Goal: Information Seeking & Learning: Learn about a topic

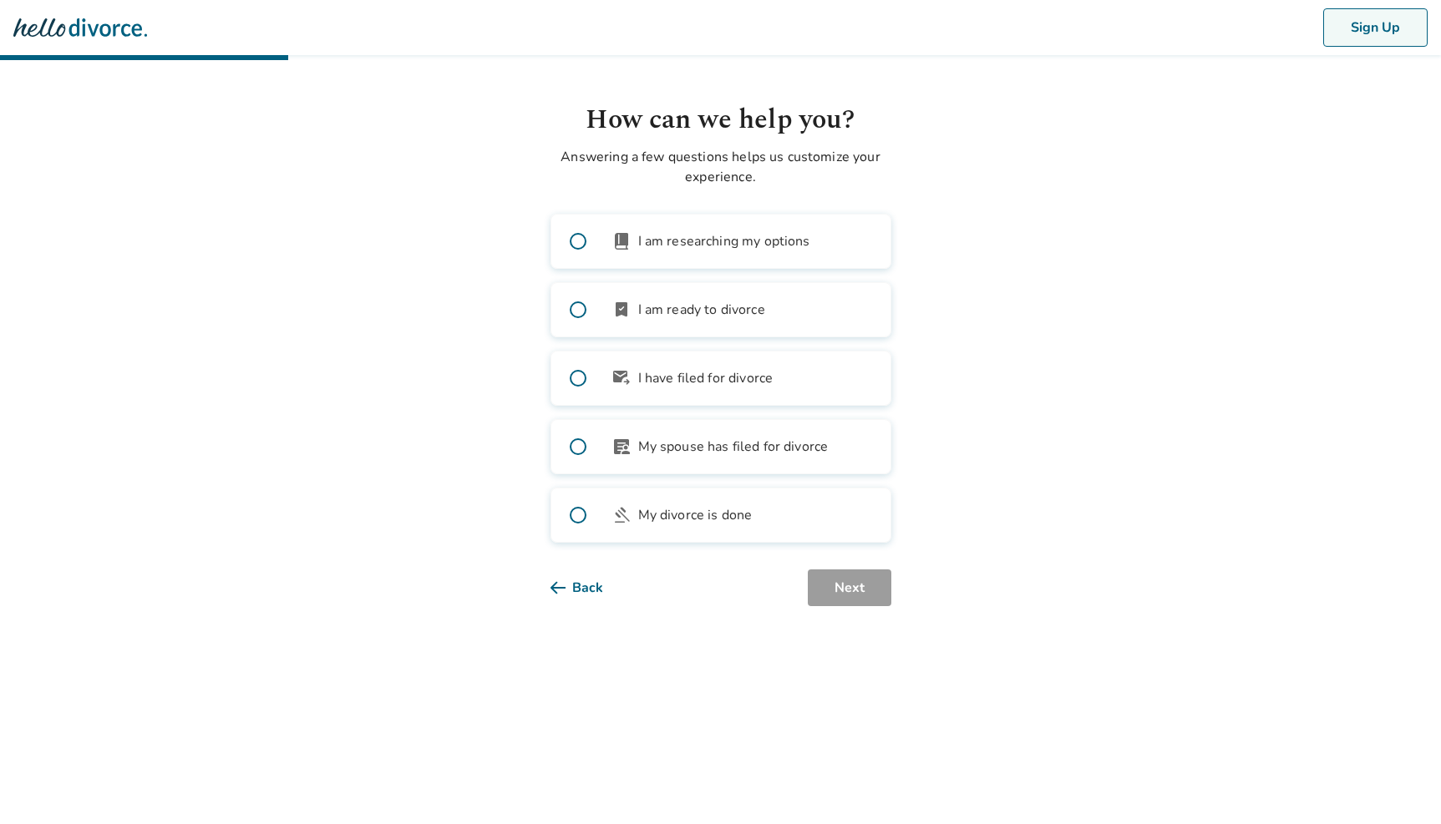
click at [1350, 25] on button "Sign Up" at bounding box center [1375, 27] width 104 height 38
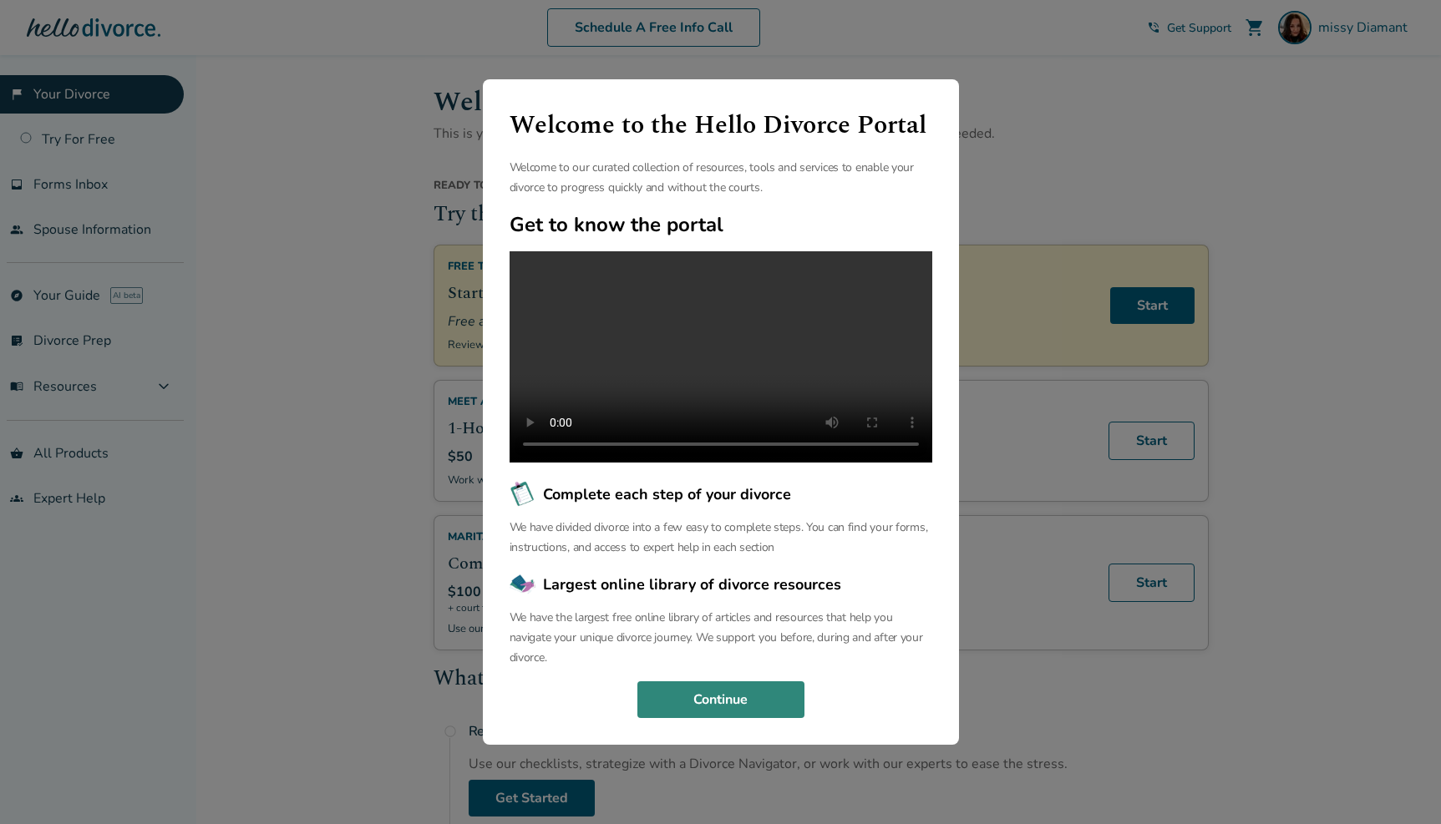
click at [736, 708] on button "Continue" at bounding box center [720, 700] width 167 height 37
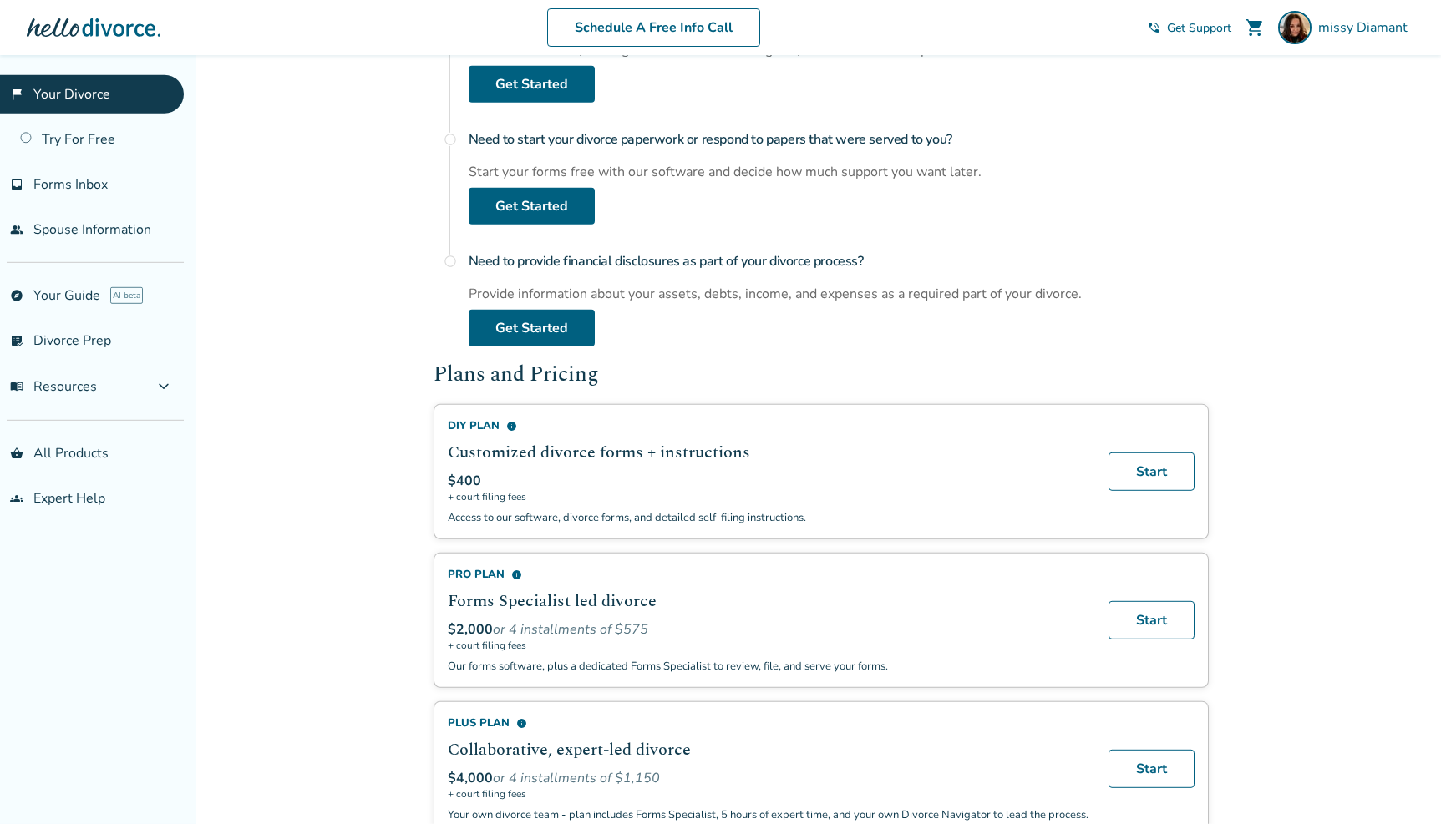
scroll to position [1022, 0]
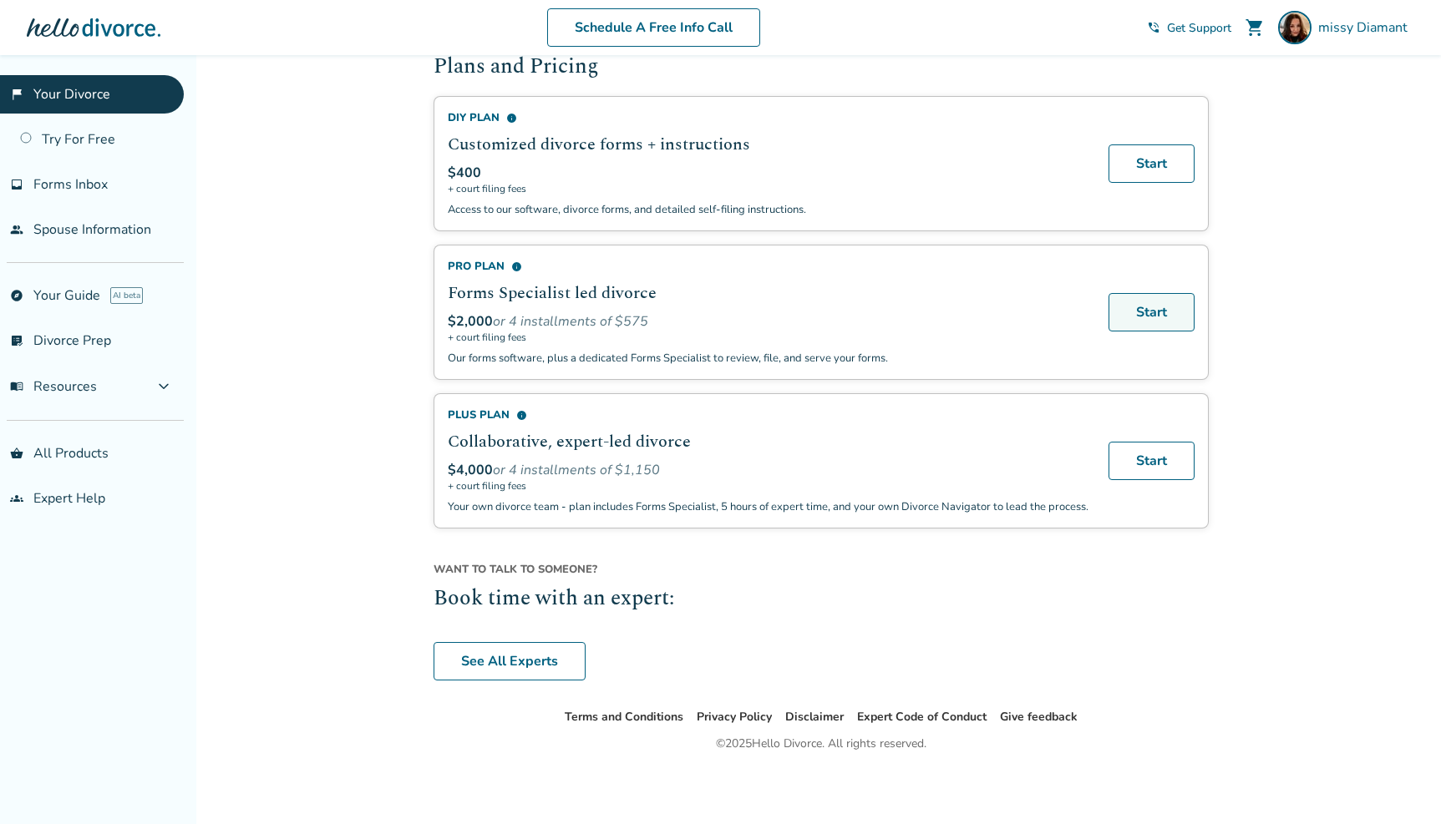
click at [1139, 309] on link "Start" at bounding box center [1152, 312] width 86 height 38
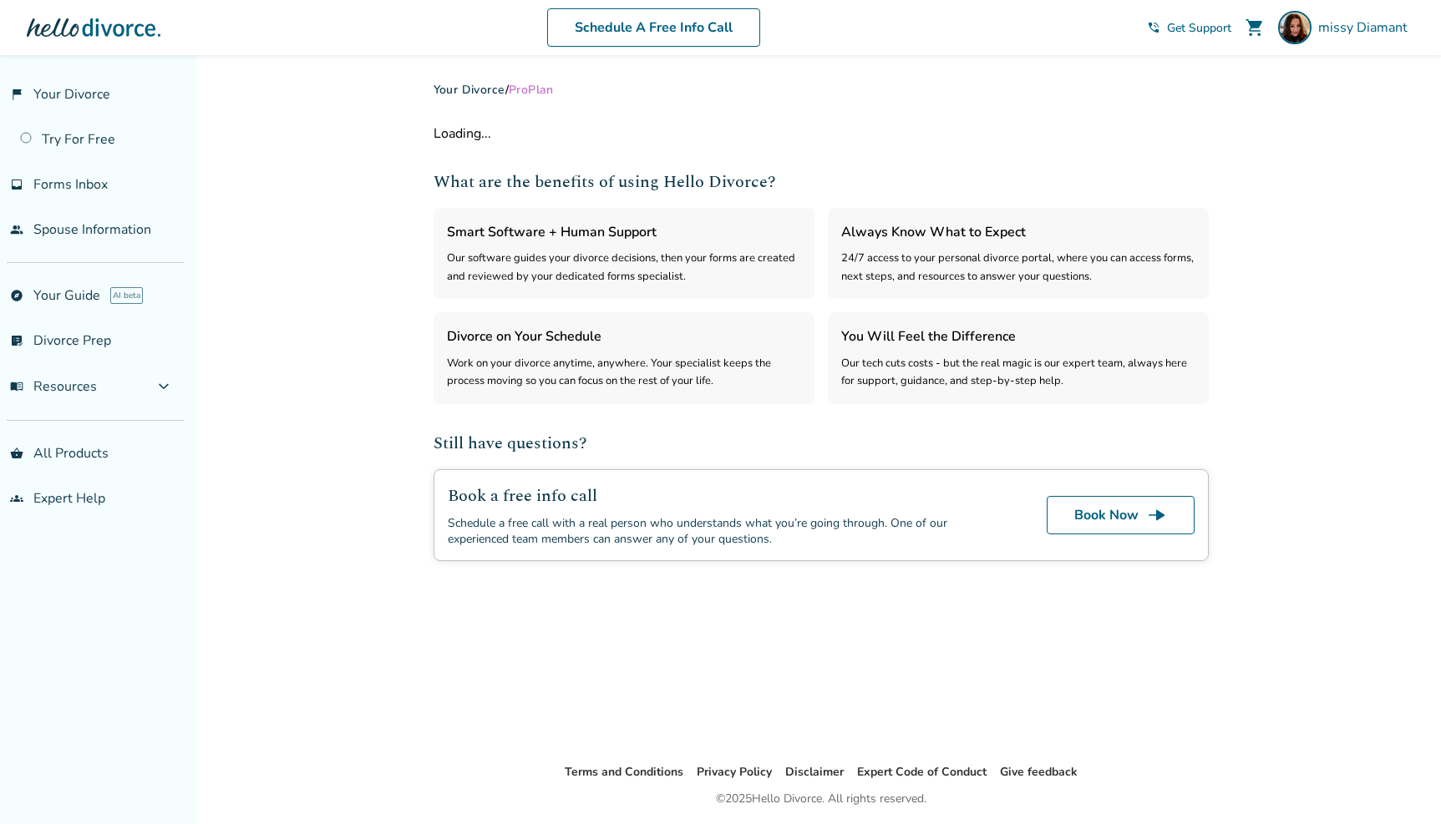
select select "***"
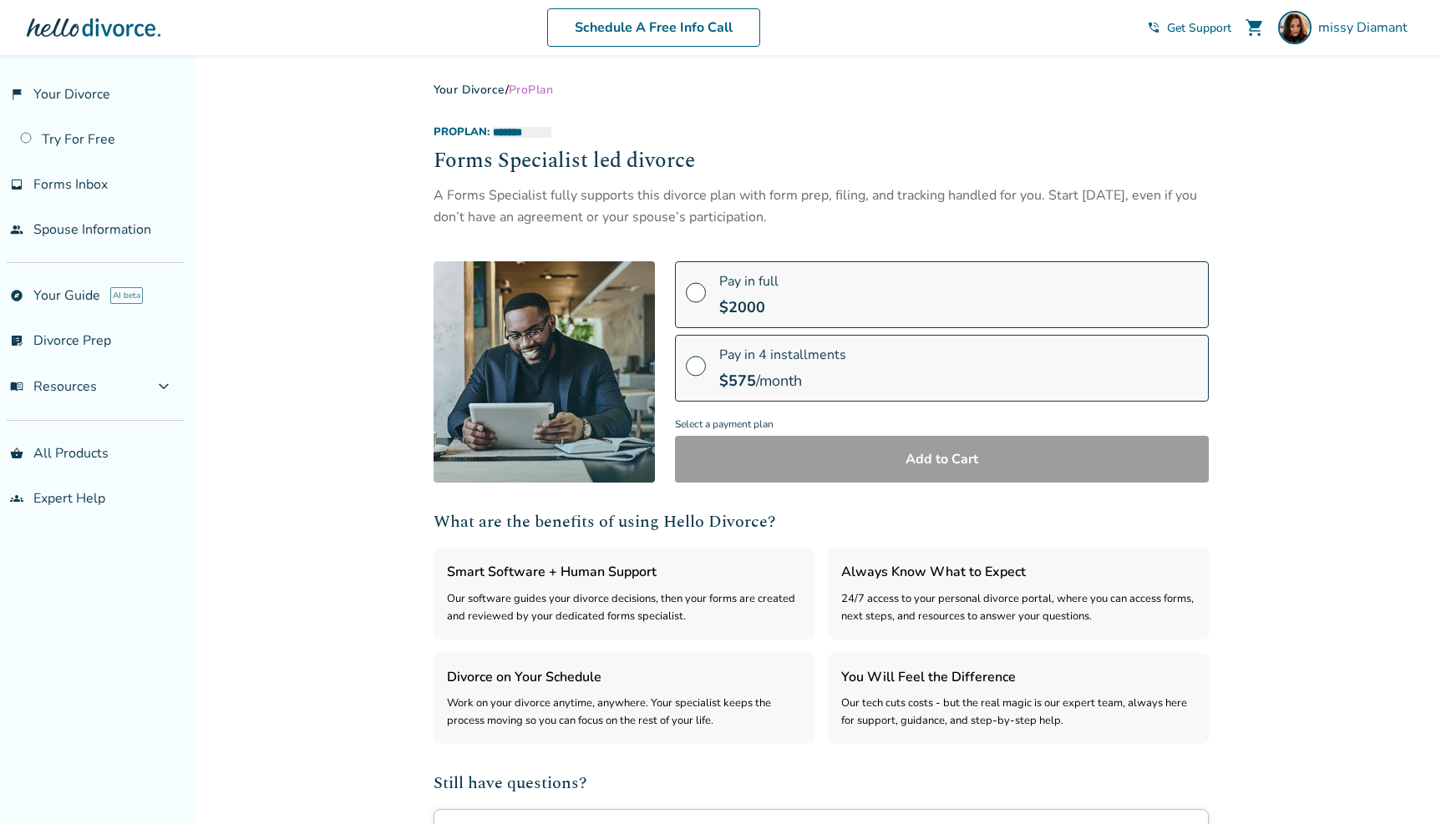
click at [701, 367] on span at bounding box center [696, 372] width 20 height 18
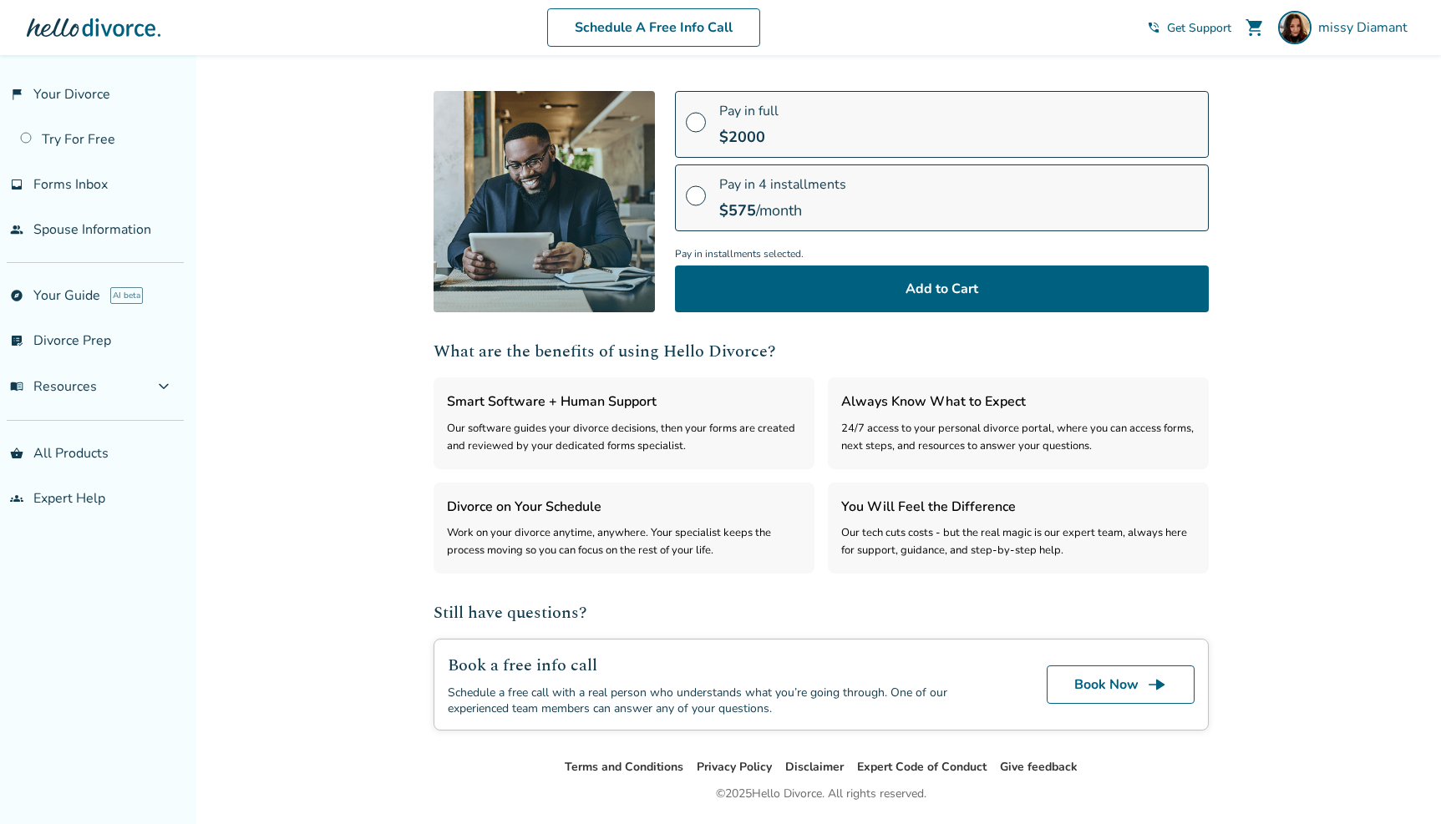
scroll to position [222, 0]
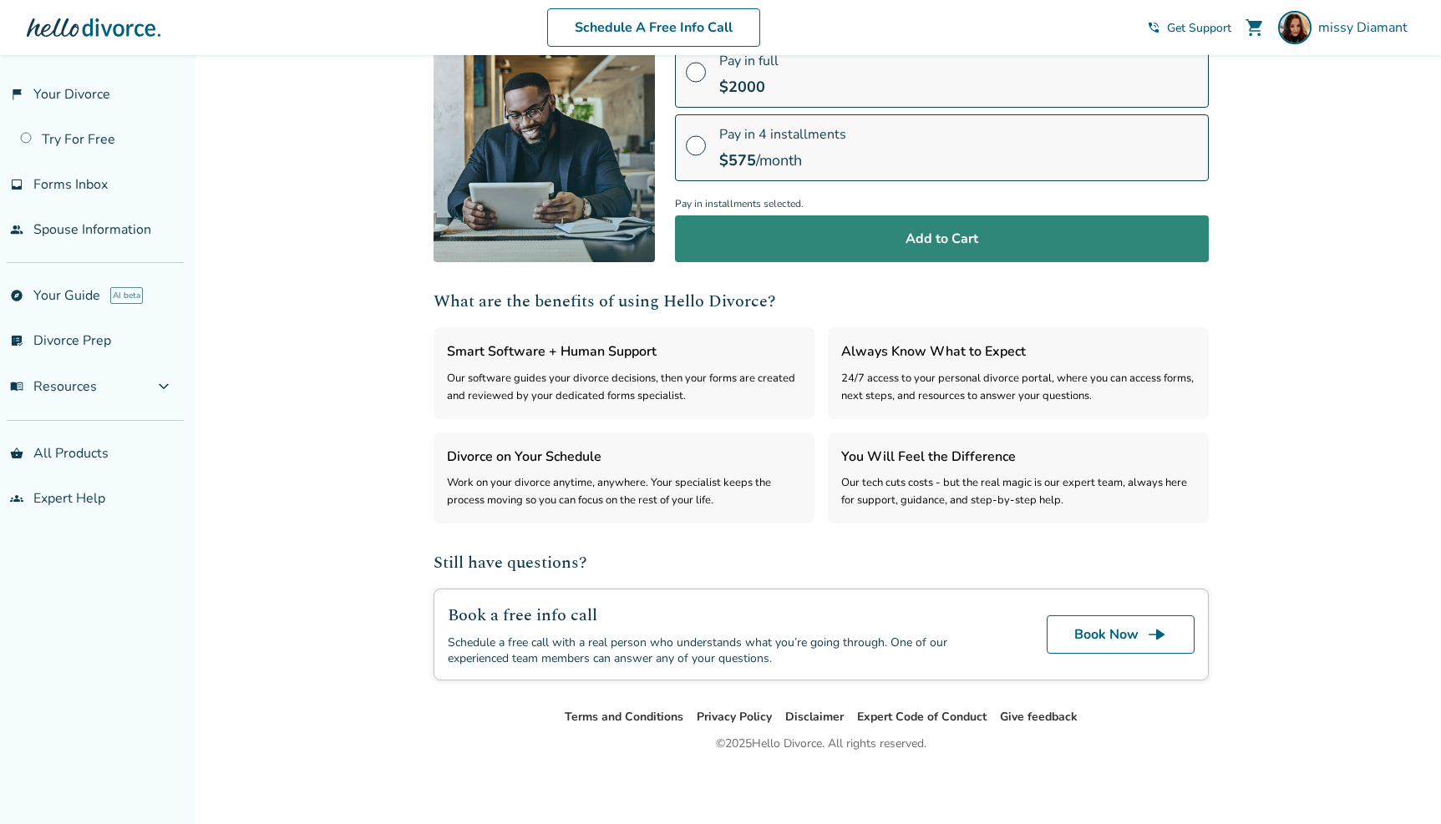
drag, startPoint x: 1003, startPoint y: 221, endPoint x: 1002, endPoint y: 230, distance: 8.4
click at [1002, 224] on button "Add to Cart" at bounding box center [942, 239] width 534 height 47
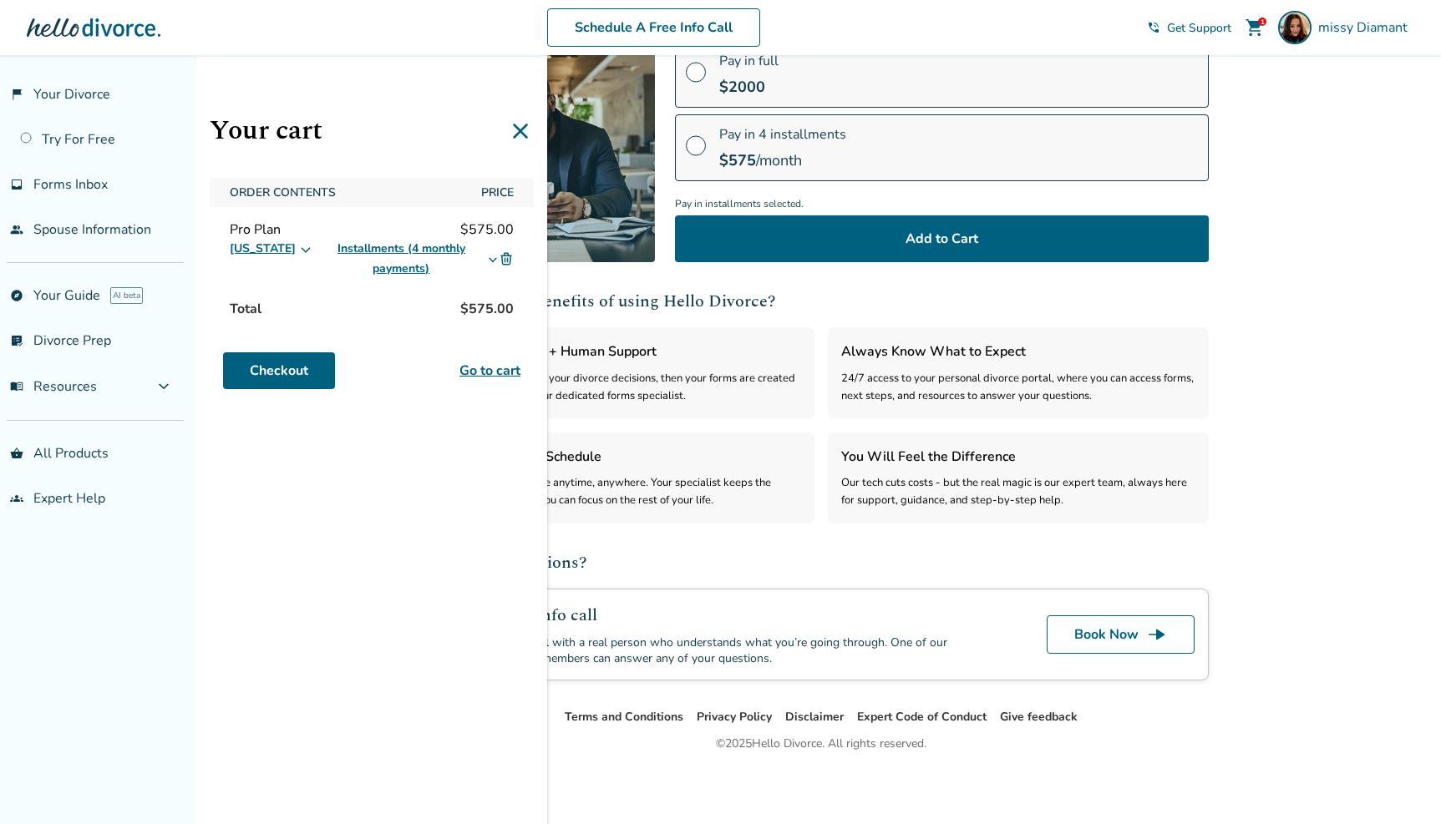
click at [521, 134] on icon at bounding box center [520, 131] width 27 height 27
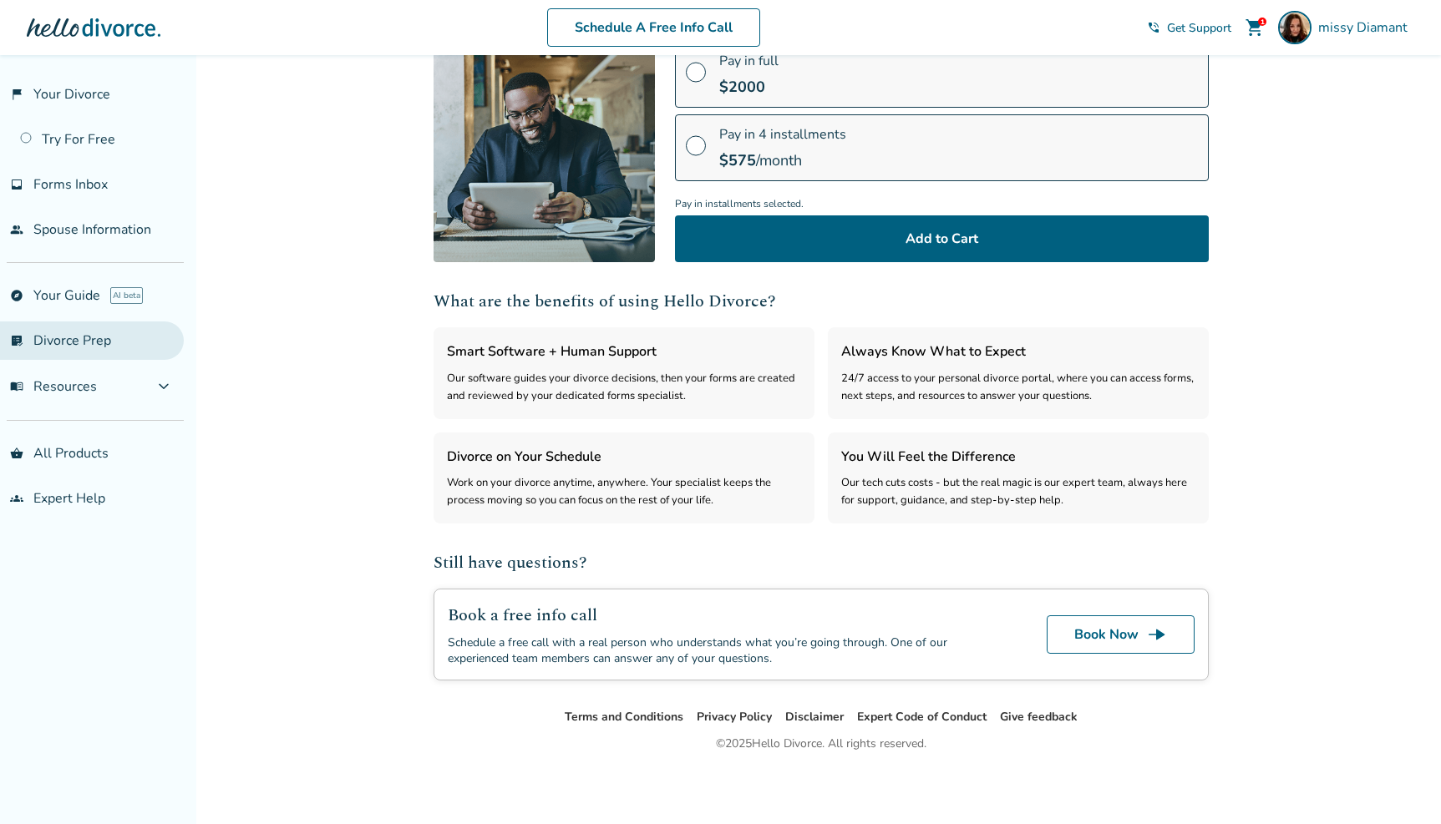
click at [85, 358] on link "list_alt_check Divorce Prep" at bounding box center [92, 341] width 184 height 38
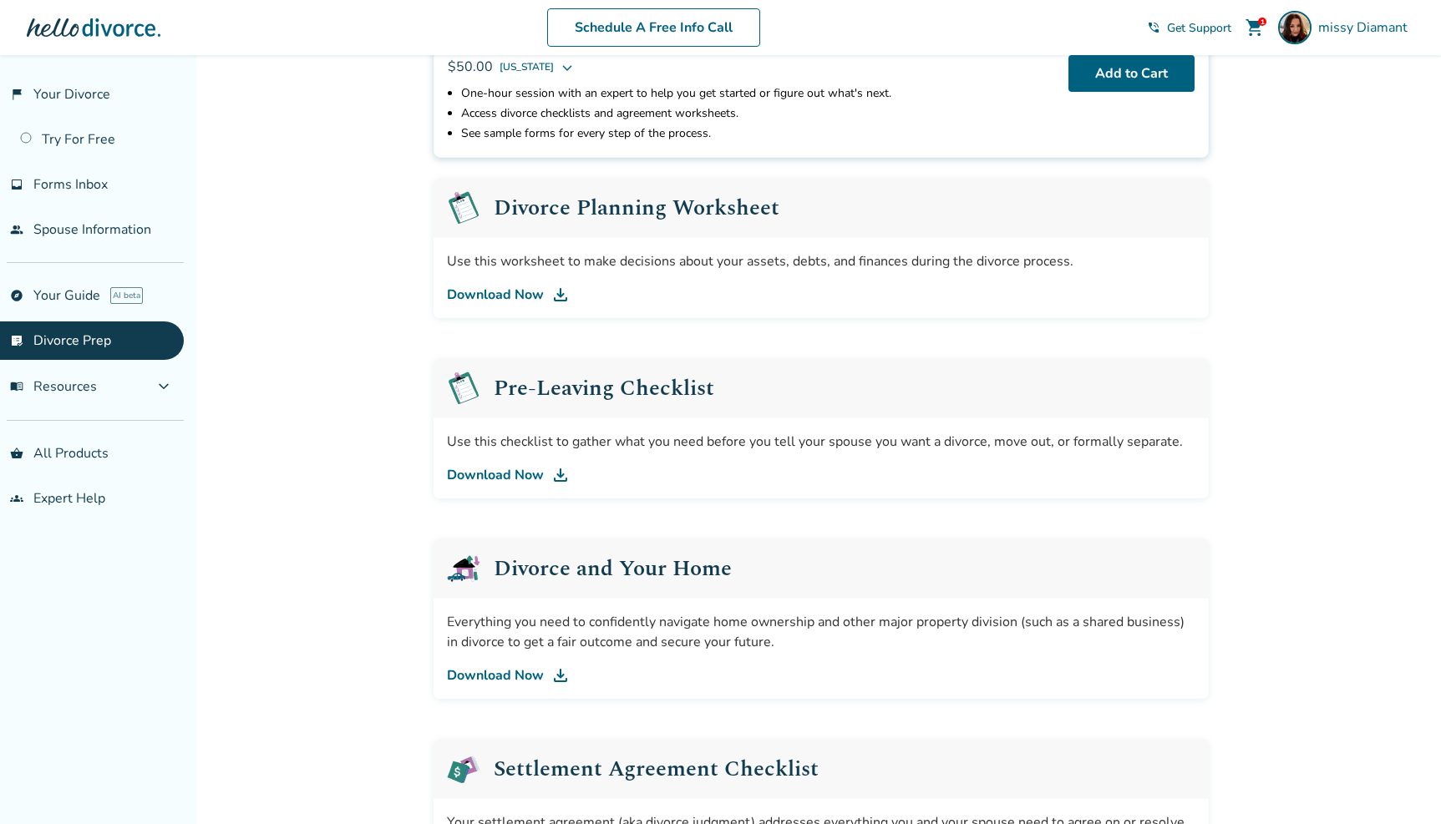
scroll to position [256, 0]
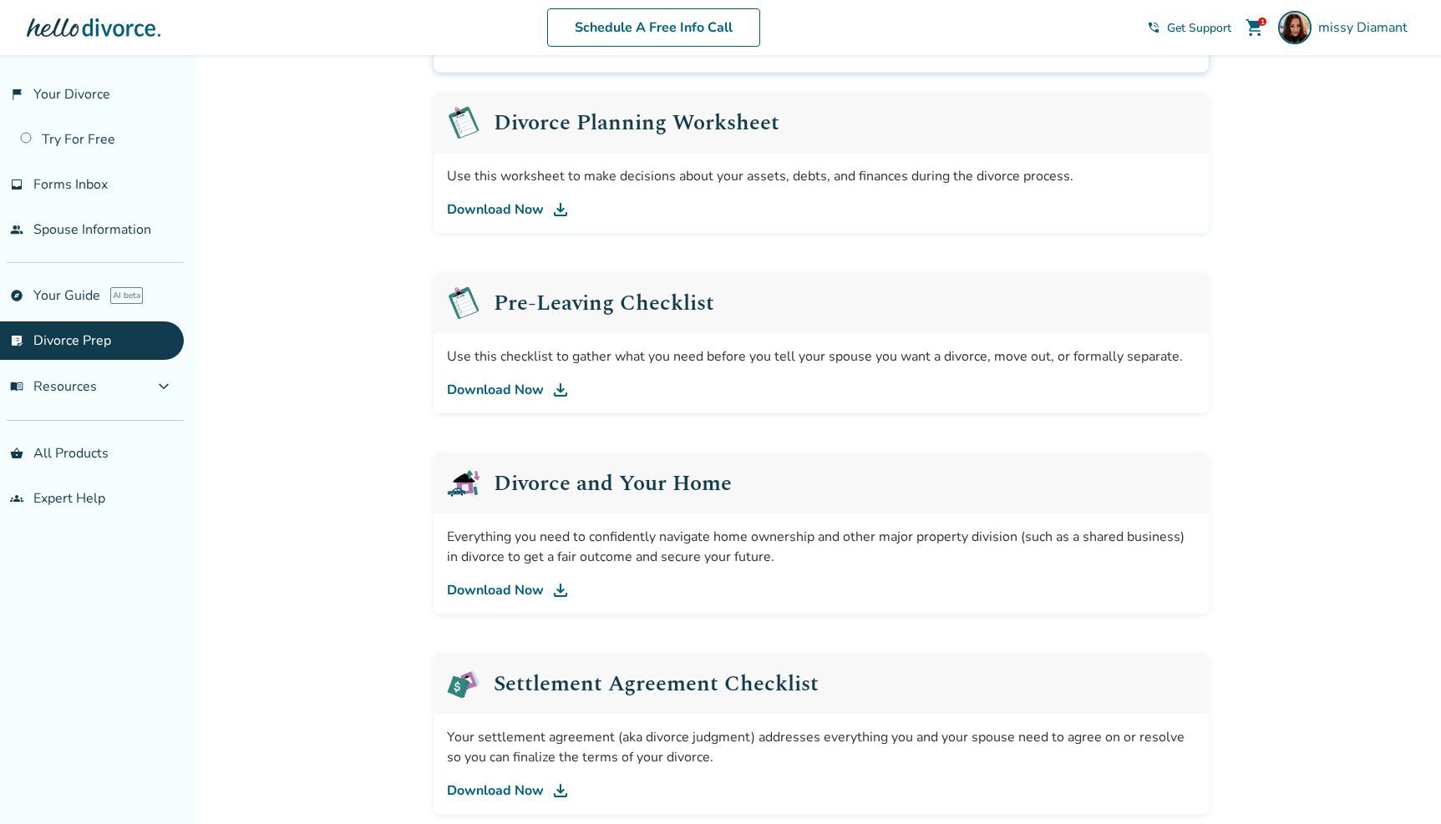
click at [509, 207] on link "Download Now" at bounding box center [821, 210] width 748 height 20
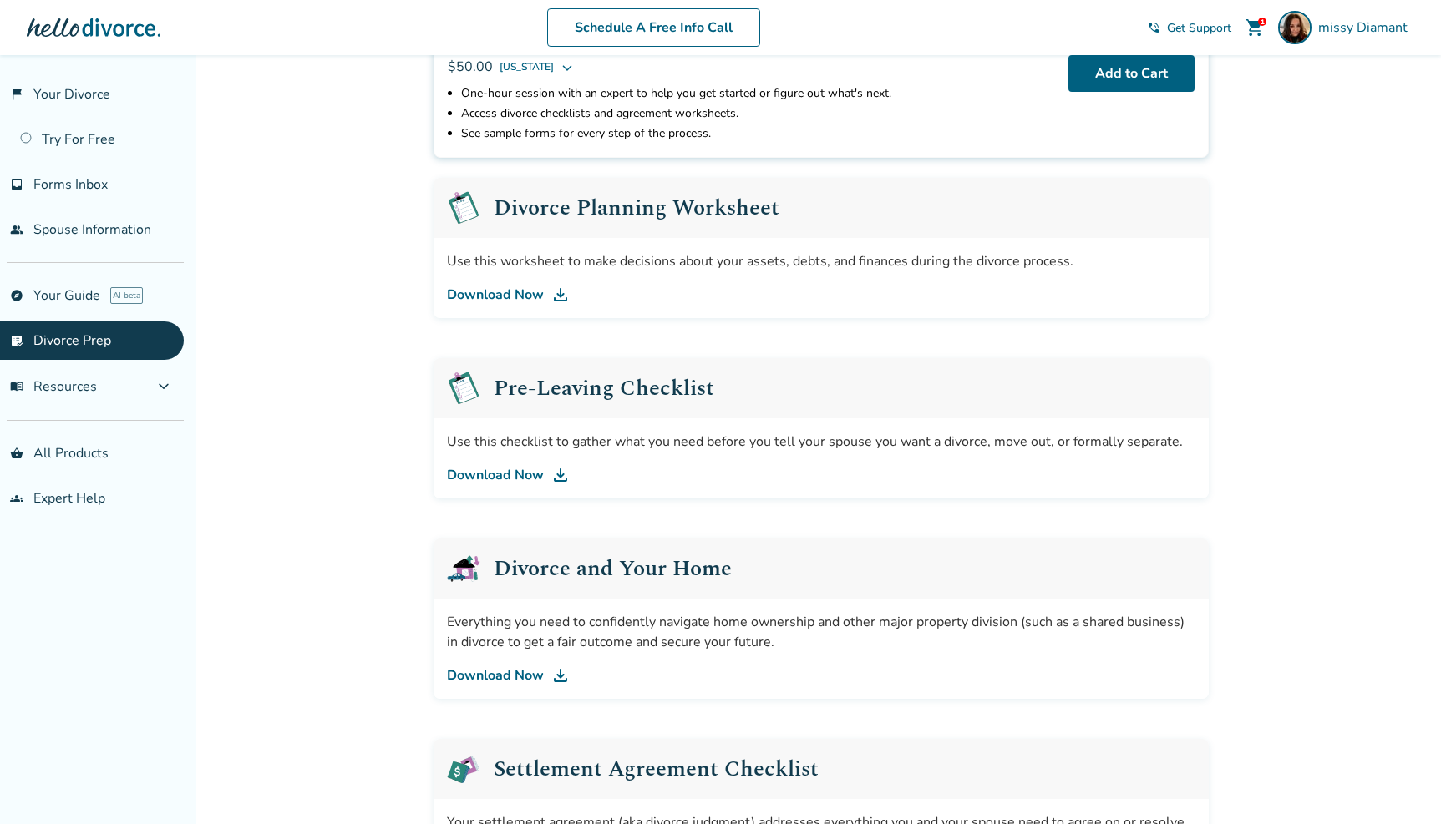
scroll to position [0, 0]
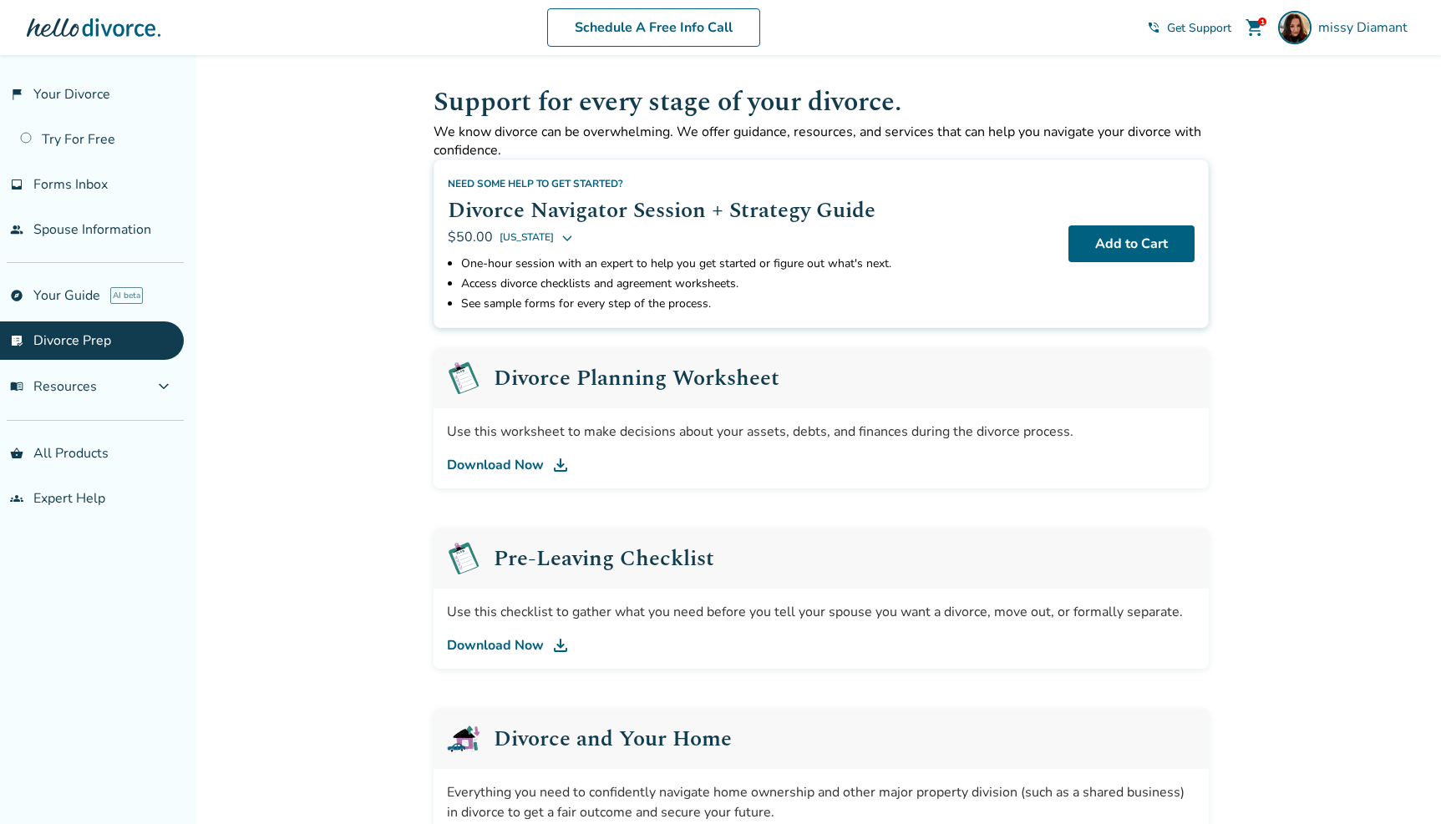
click at [76, 97] on link "flag_2 Your Divorce" at bounding box center [92, 94] width 184 height 38
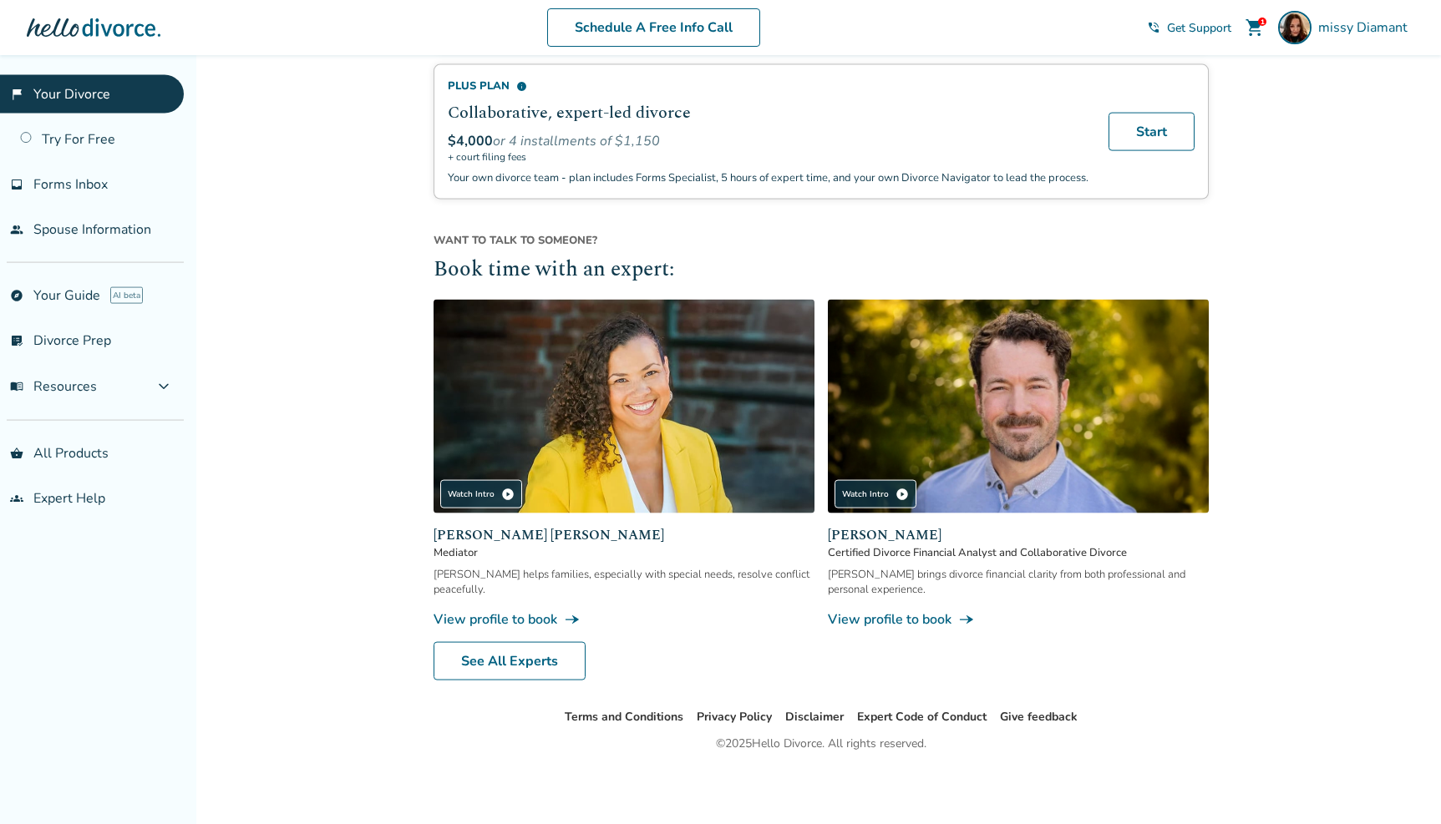
scroll to position [1363, 0]
click at [478, 500] on div "Watch Intro play_circle" at bounding box center [481, 494] width 82 height 28
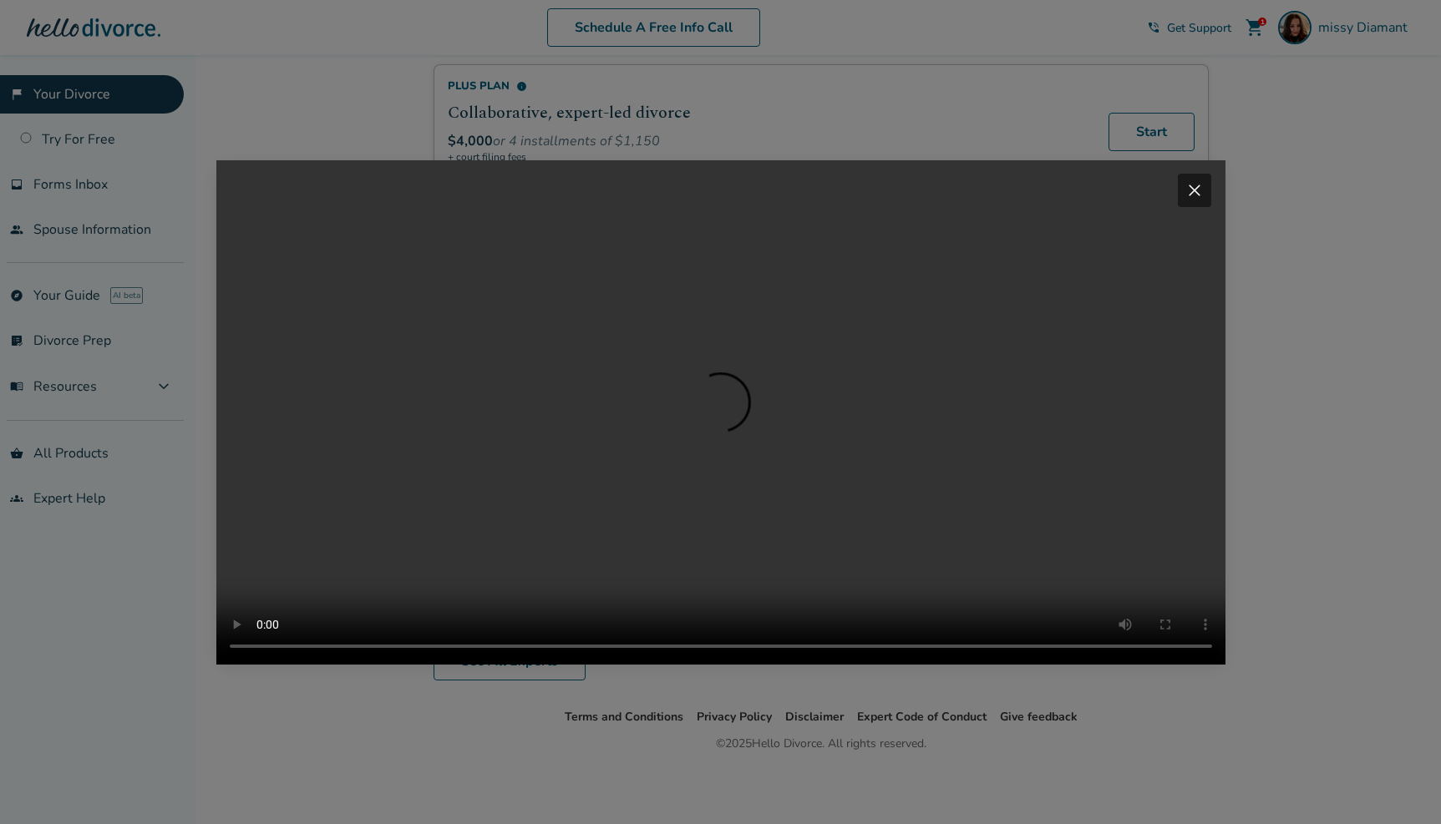
click at [1200, 180] on span "close" at bounding box center [1195, 190] width 20 height 20
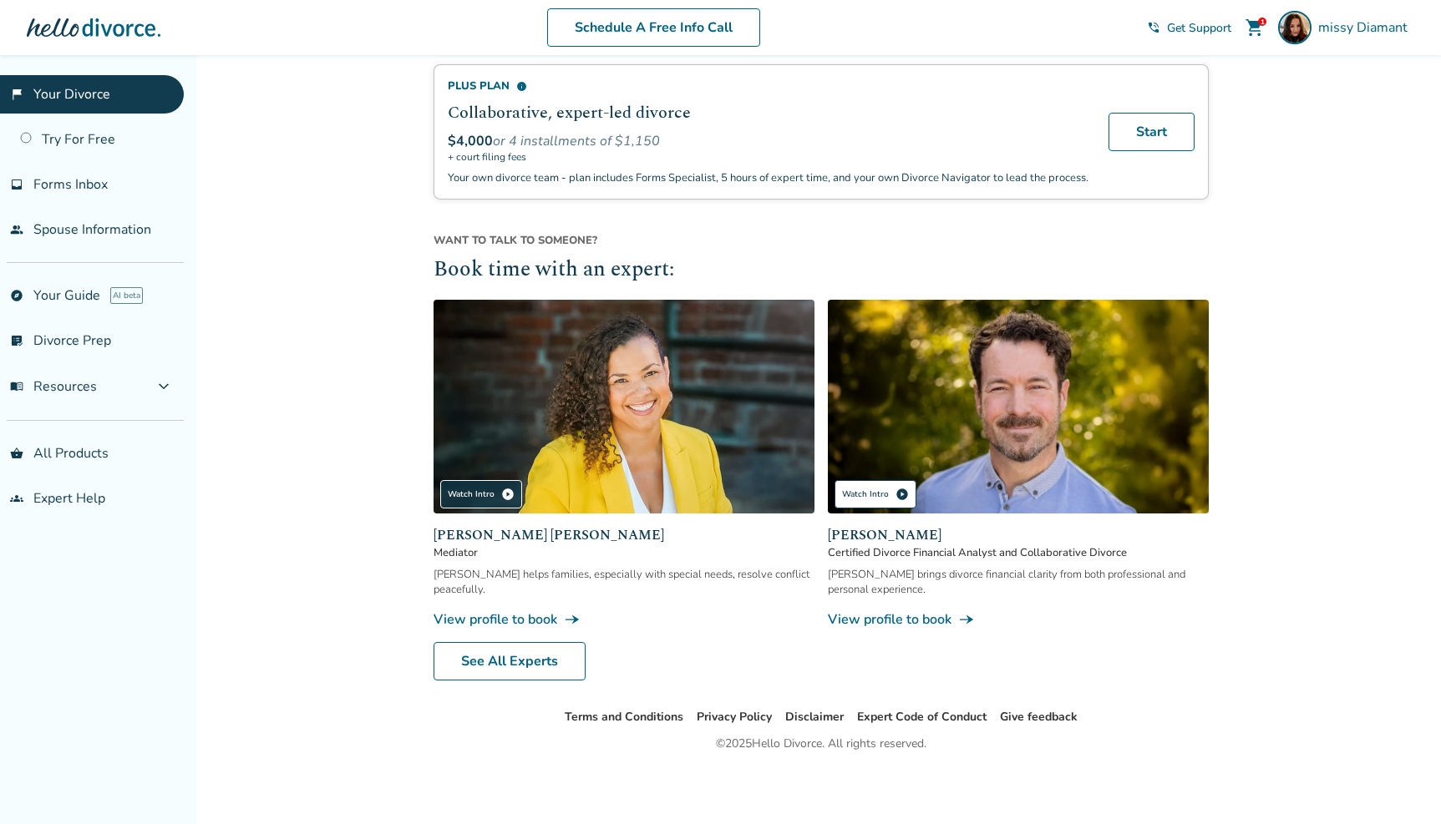
click at [860, 491] on div "Watch Intro play_circle" at bounding box center [876, 494] width 82 height 28
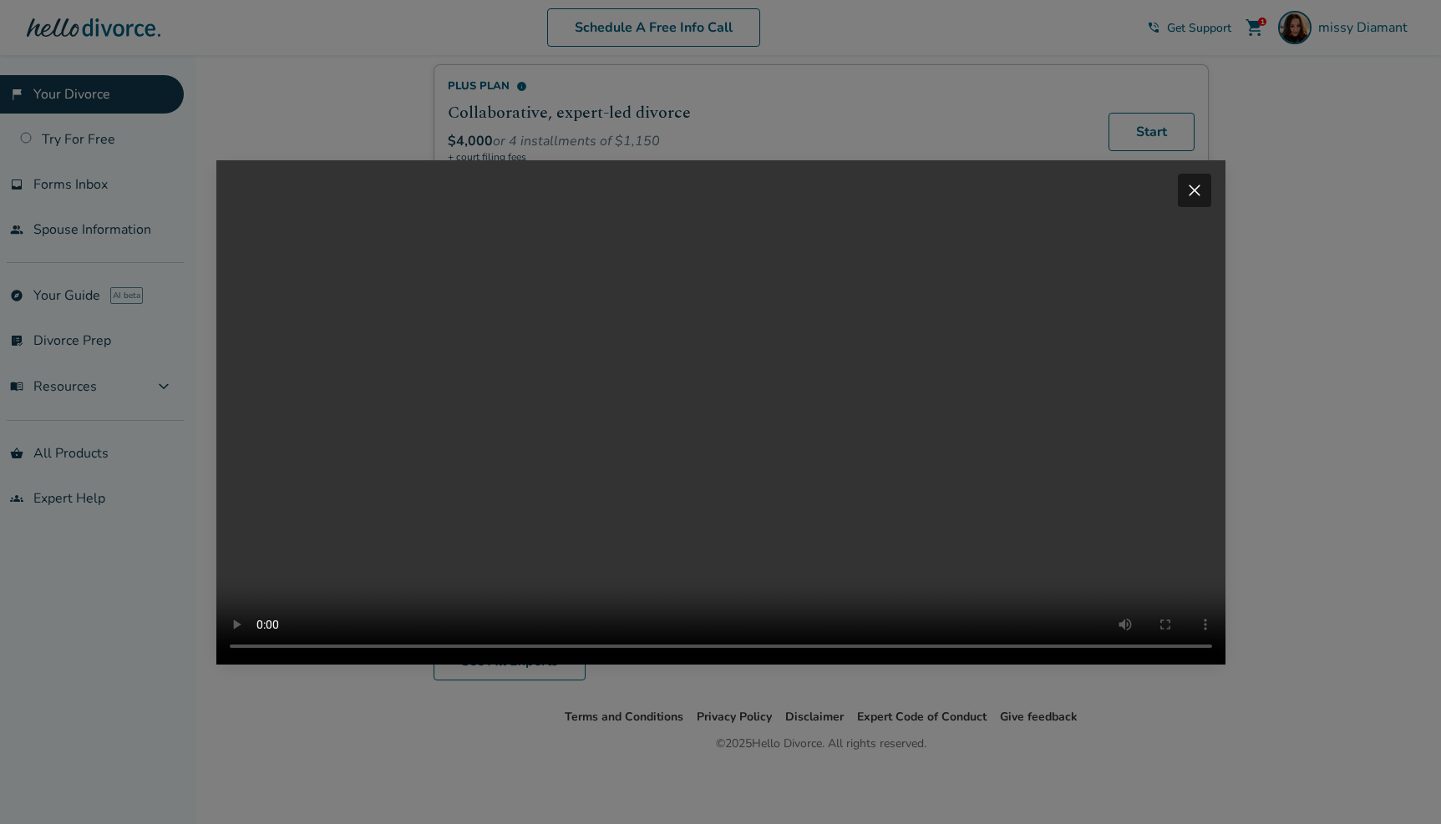
click at [1184, 174] on div "close" at bounding box center [1194, 190] width 33 height 33
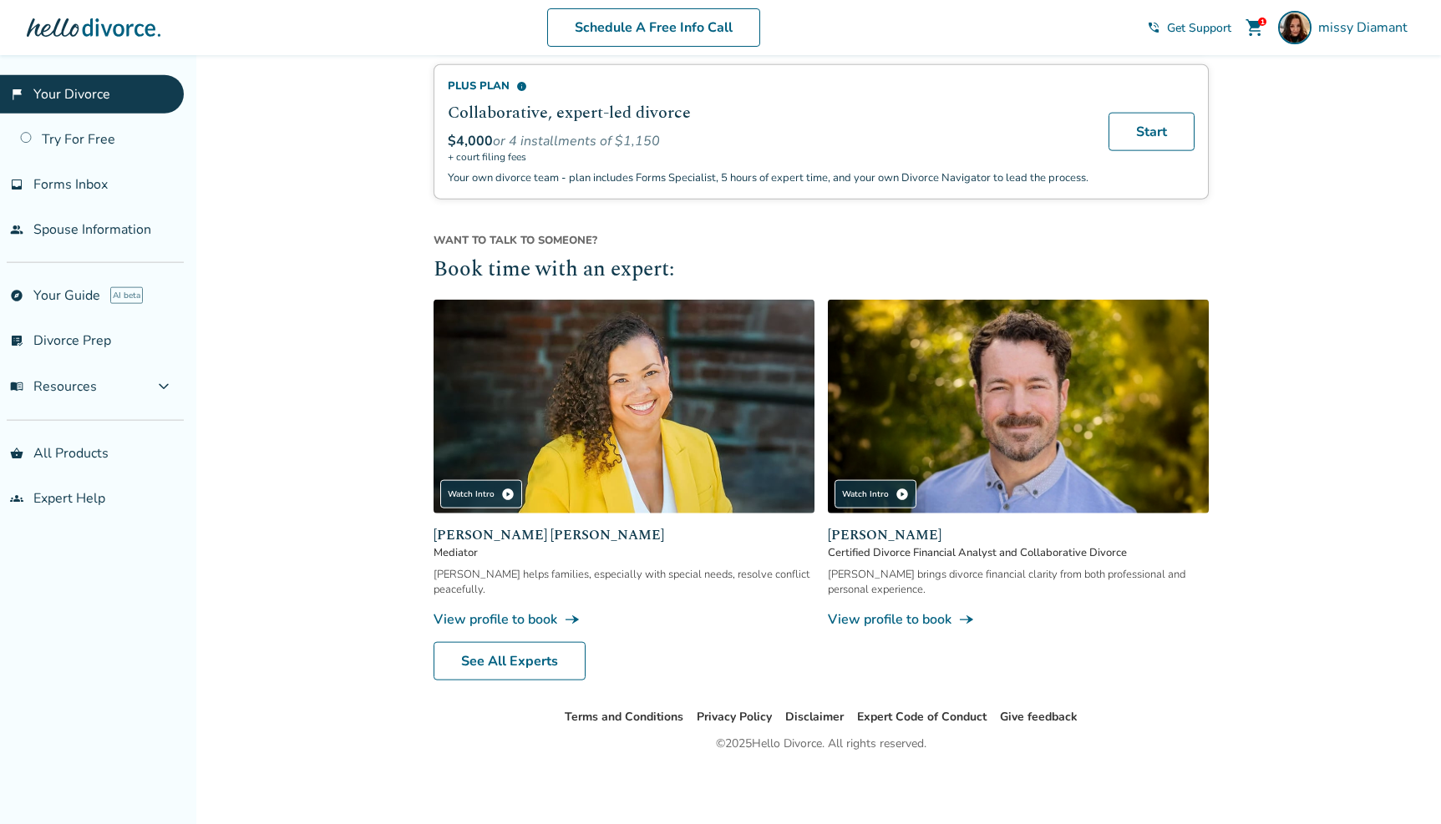
scroll to position [1367, 0]
click at [462, 663] on link "See All Experts" at bounding box center [510, 661] width 152 height 38
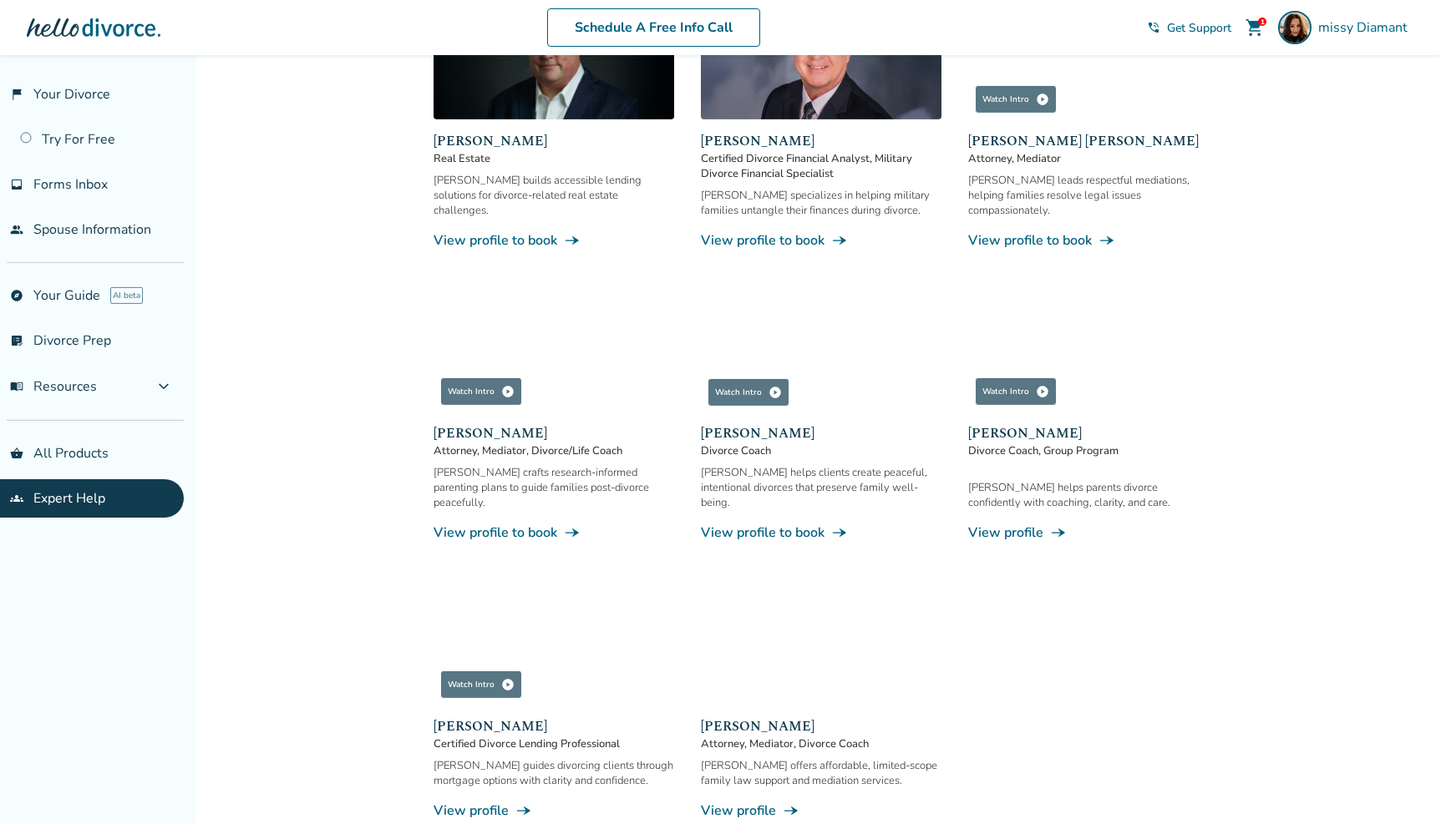
scroll to position [1248, 0]
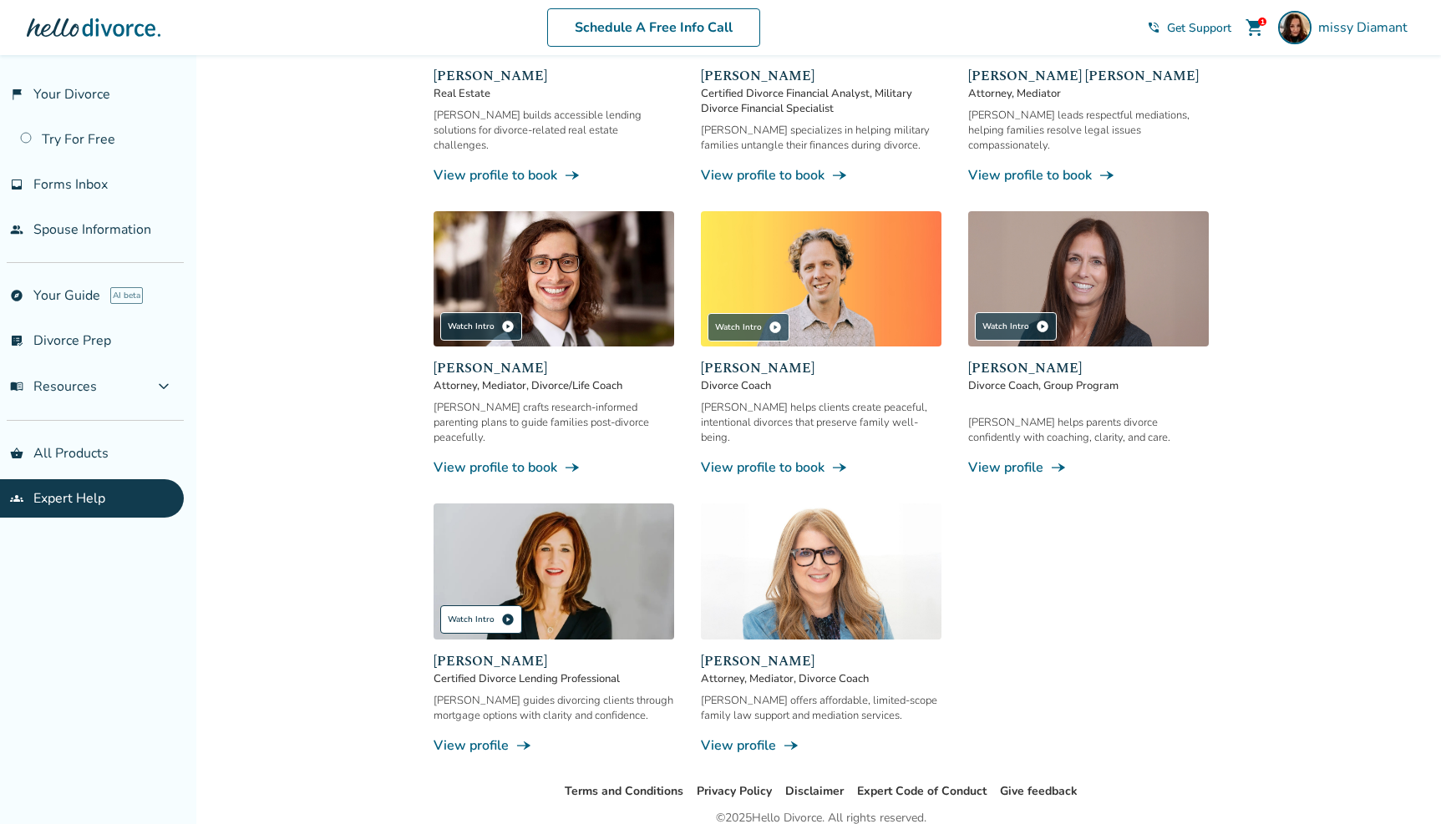
click at [456, 606] on div "Watch Intro play_circle" at bounding box center [481, 620] width 82 height 28
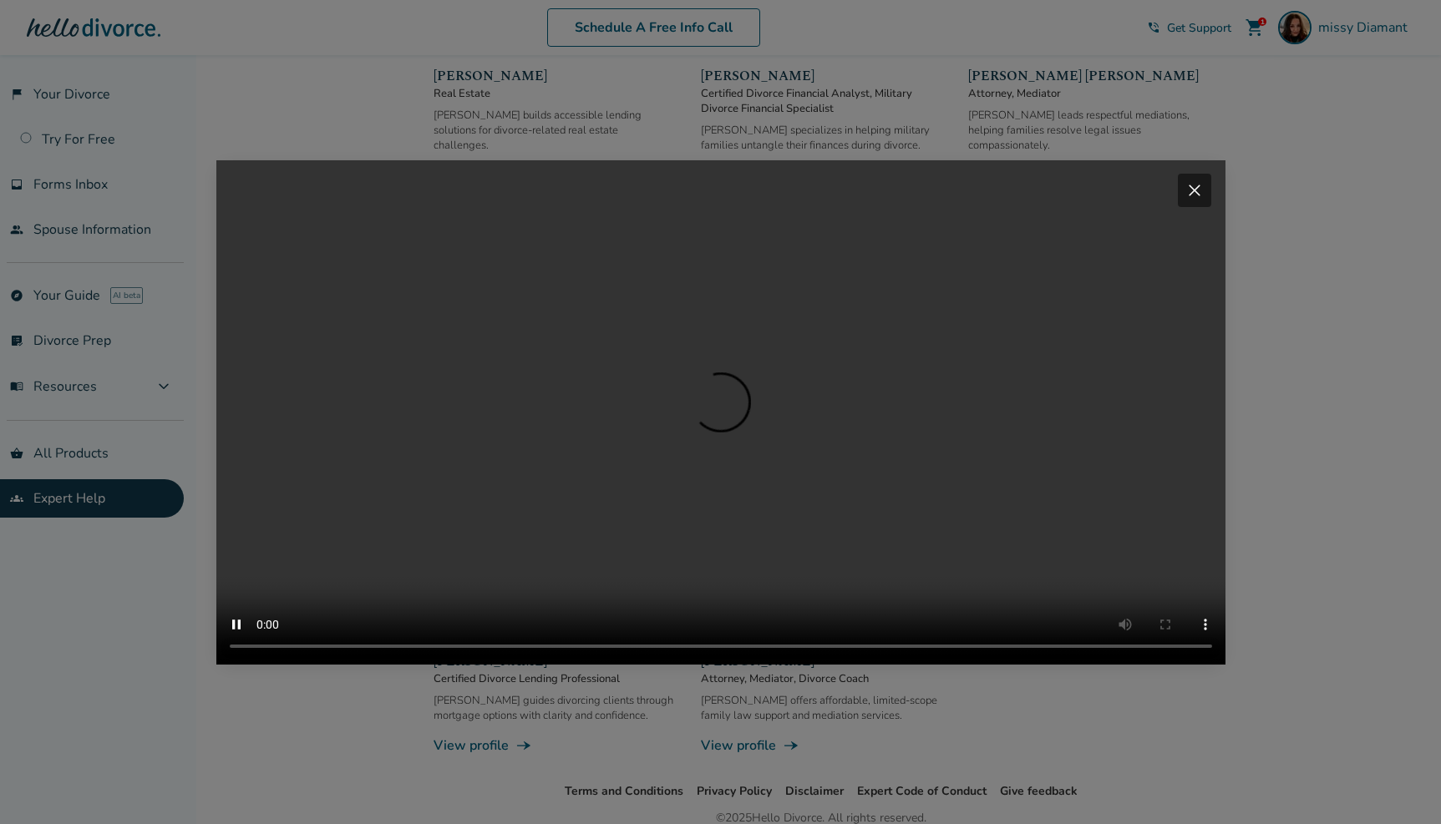
click at [1182, 174] on div "close" at bounding box center [1194, 190] width 33 height 33
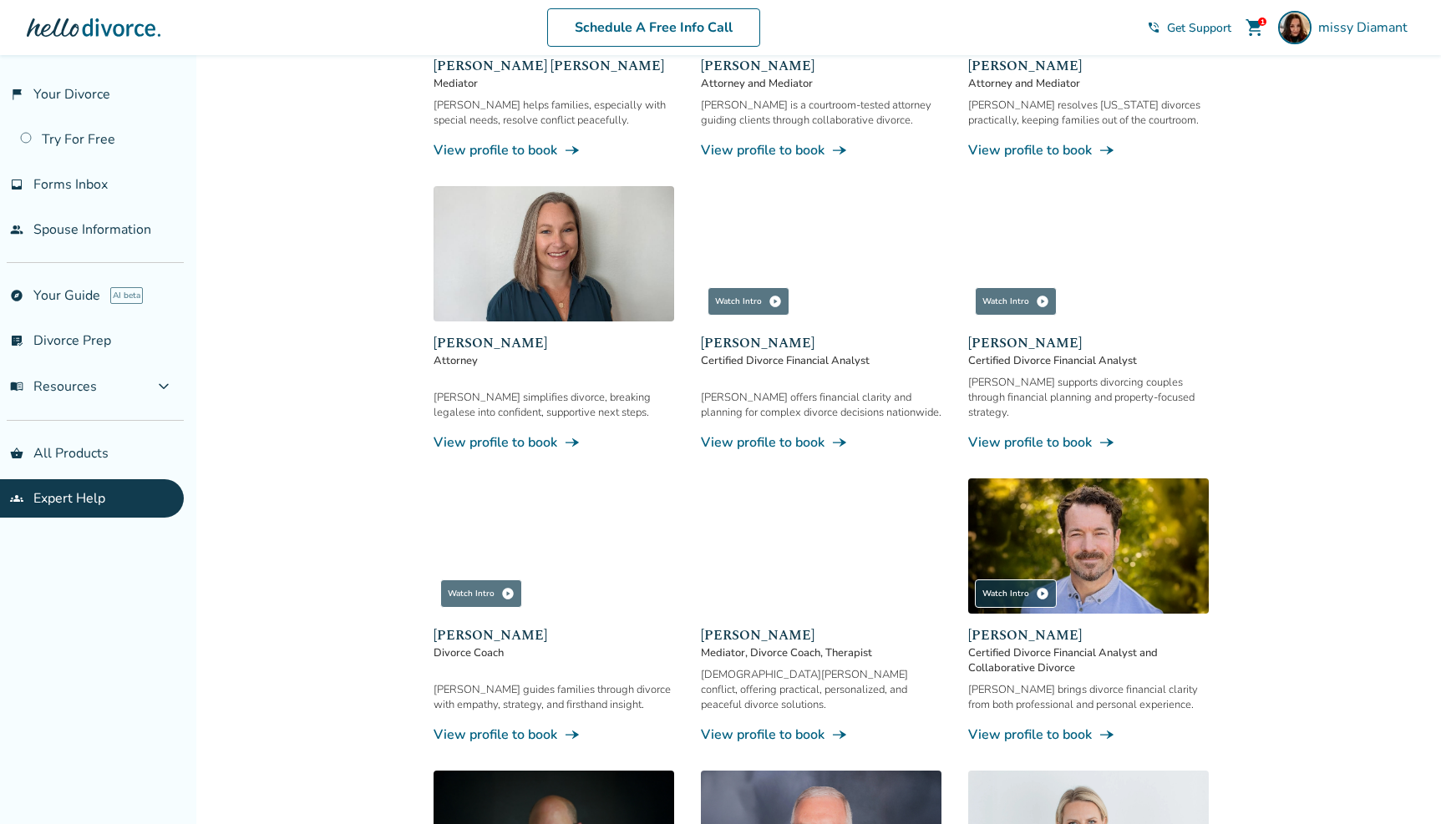
scroll to position [0, 0]
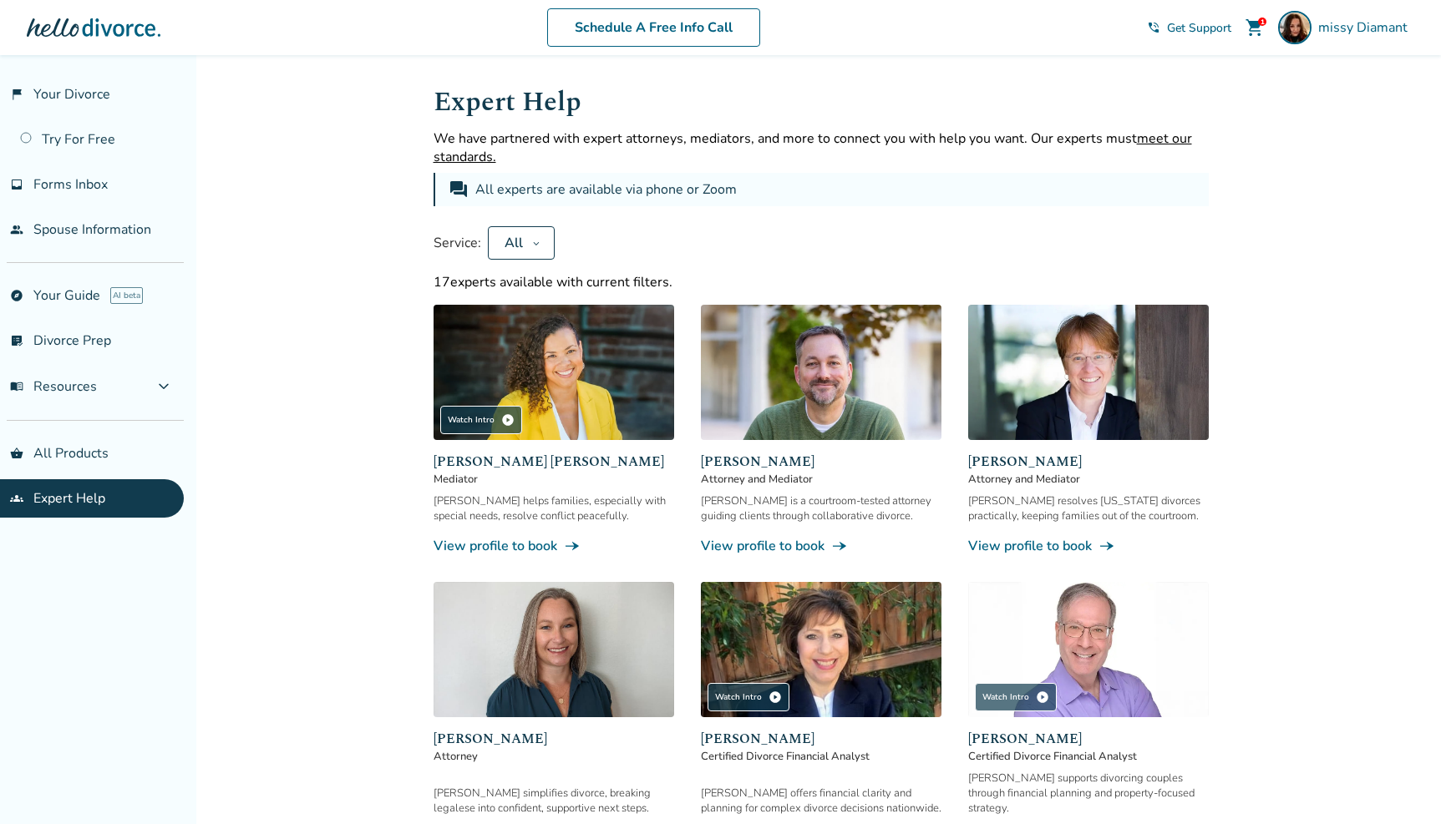
click at [517, 236] on div "All" at bounding box center [513, 243] width 23 height 18
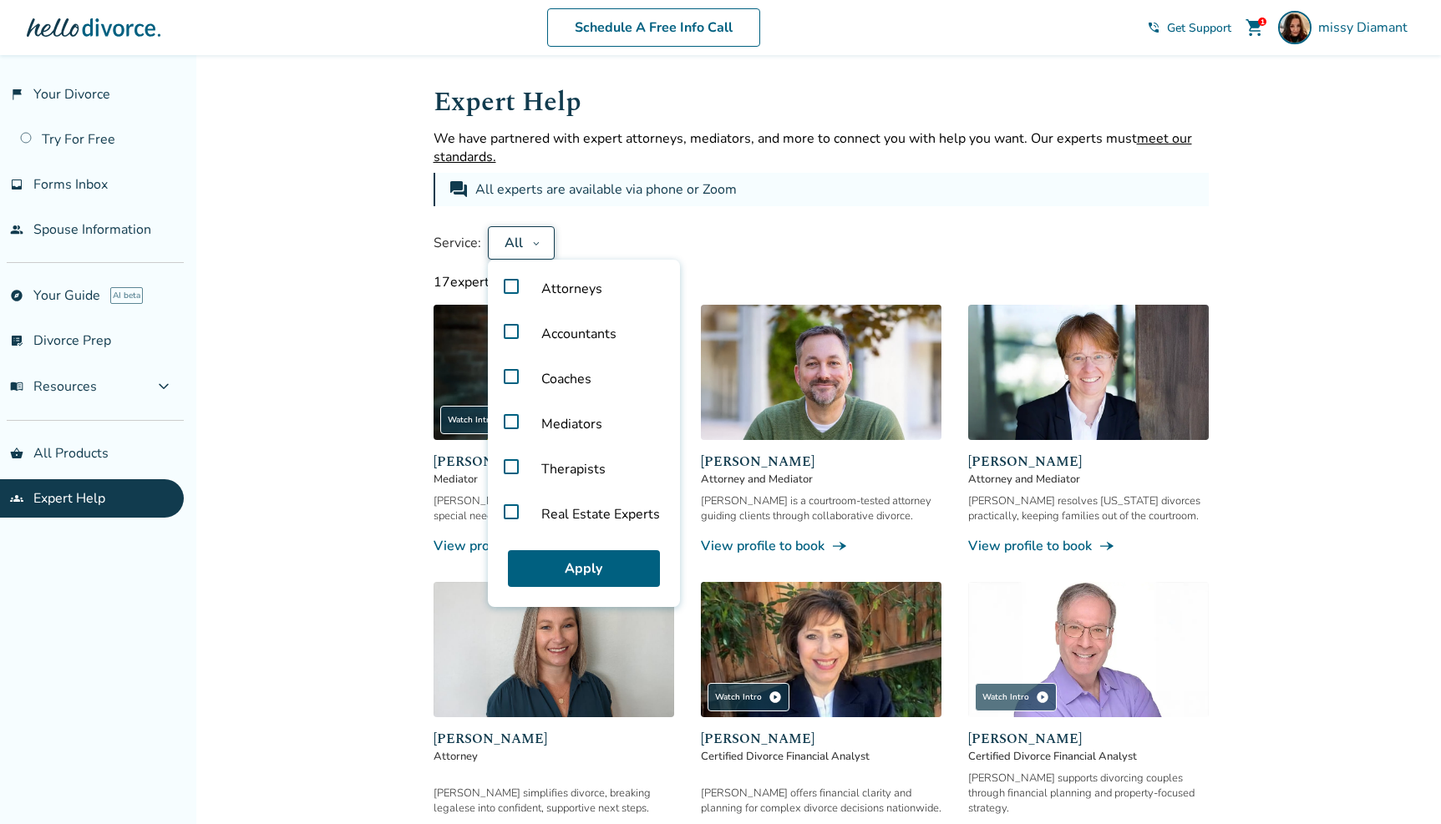
click at [515, 422] on label "Mediators" at bounding box center [584, 424] width 179 height 45
drag, startPoint x: 596, startPoint y: 567, endPoint x: 735, endPoint y: 569, distance: 138.7
click at [597, 567] on button "Apply" at bounding box center [584, 568] width 152 height 37
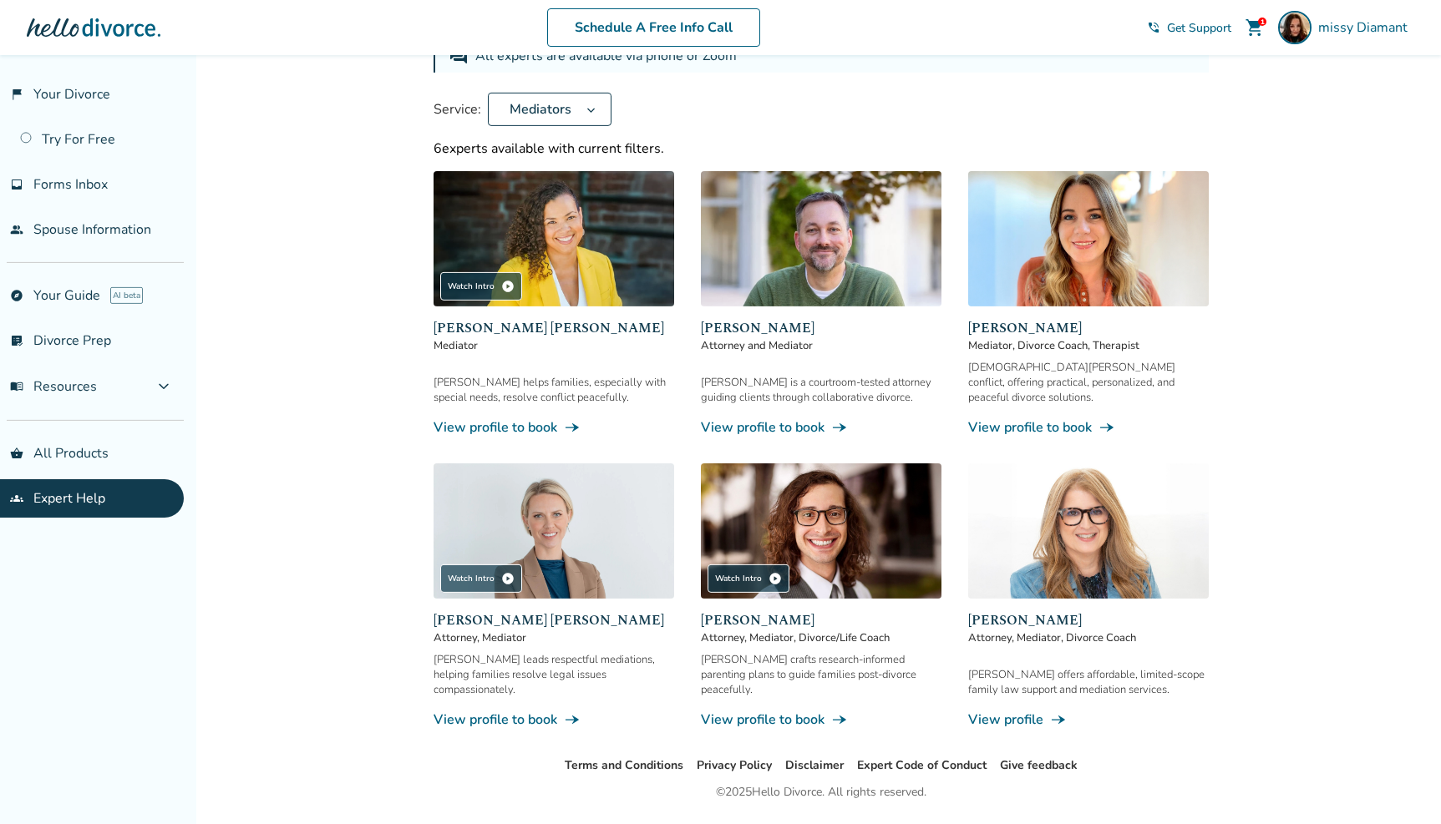
scroll to position [152, 0]
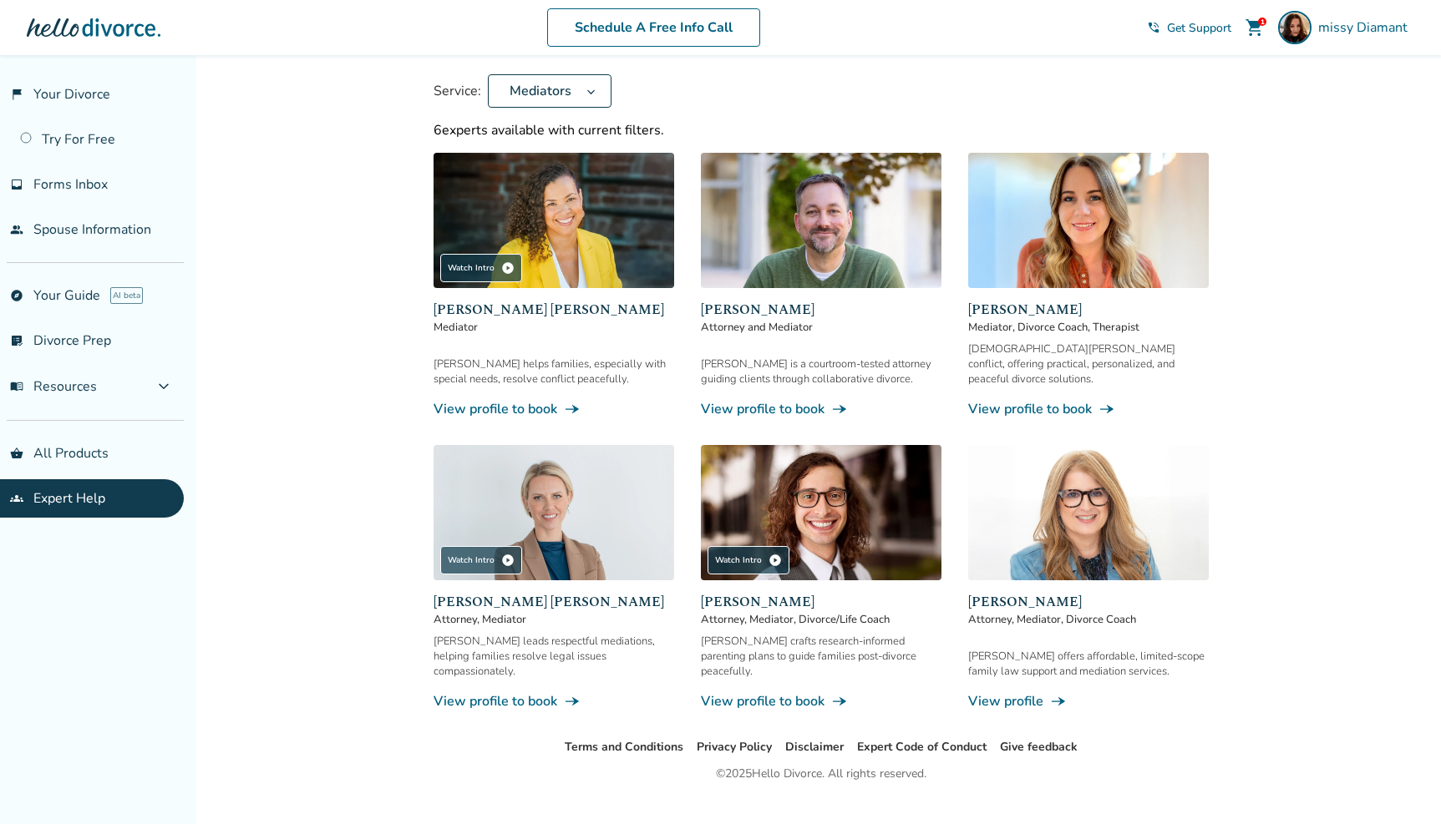
click at [1027, 693] on link "View profile line_end_arrow_notch" at bounding box center [1088, 702] width 241 height 18
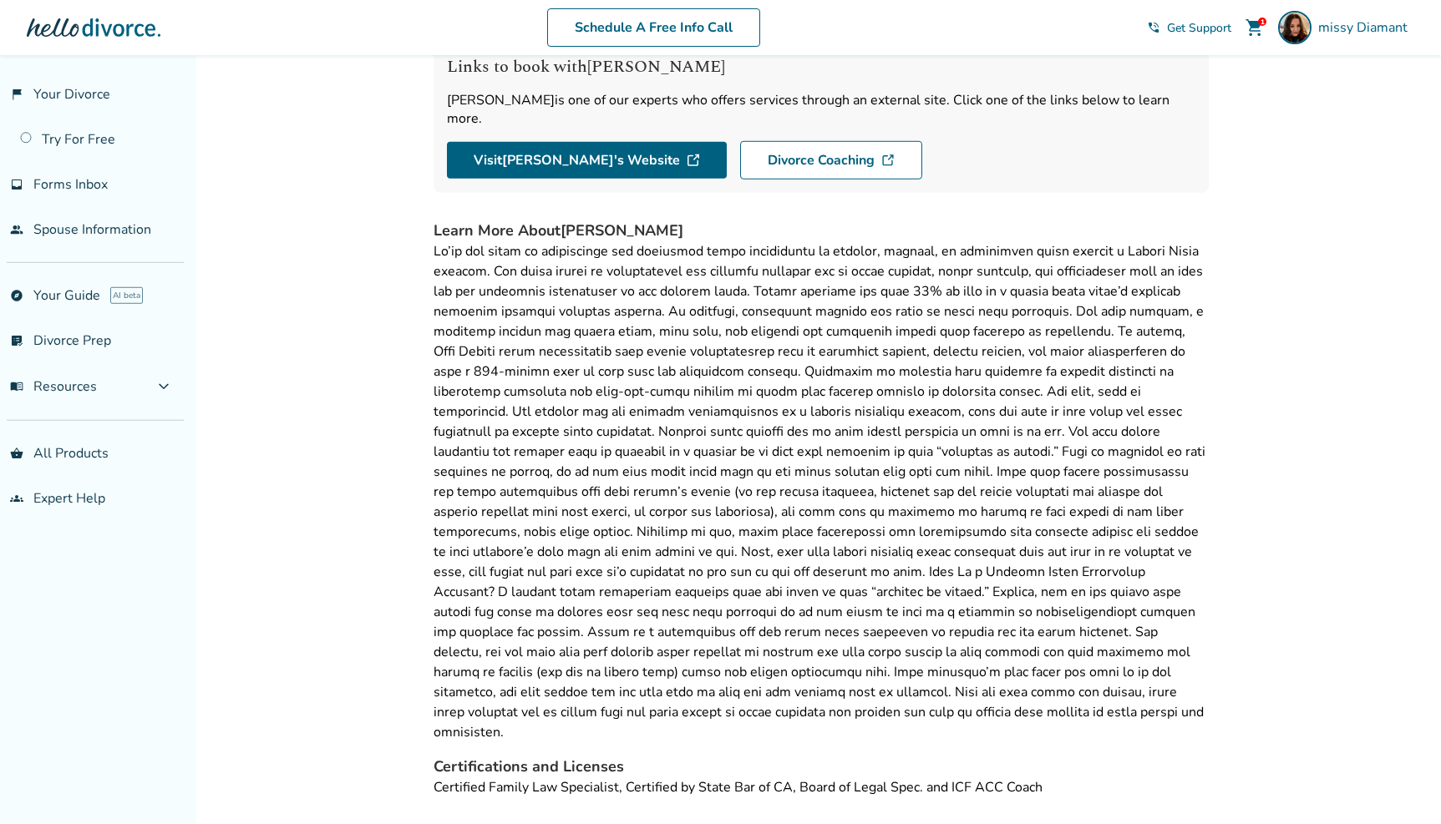
scroll to position [121, 0]
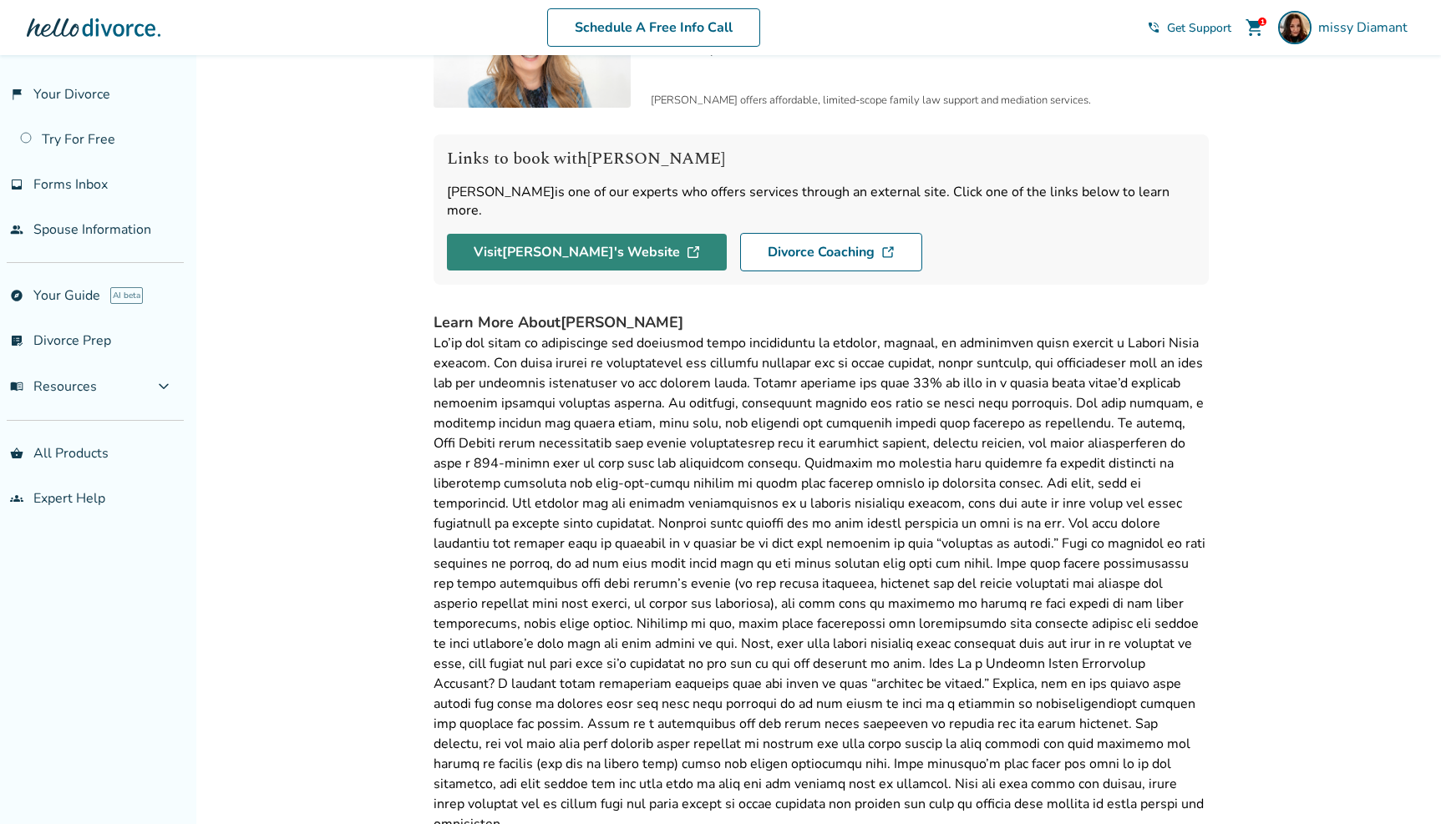
click at [546, 234] on link "Visit [PERSON_NAME] 's Website" at bounding box center [587, 252] width 280 height 37
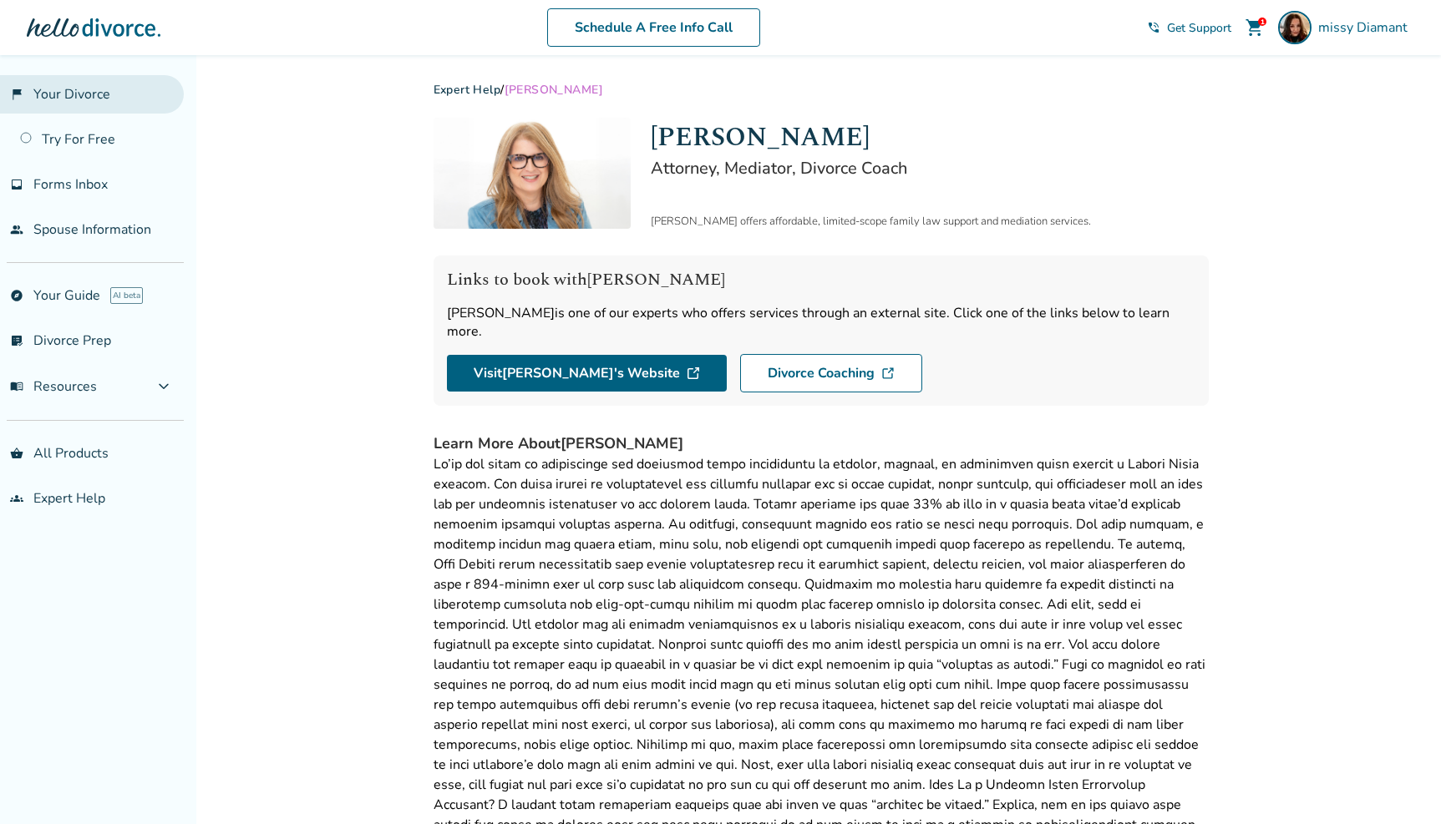
click at [68, 95] on link "flag_2 Your Divorce" at bounding box center [92, 94] width 184 height 38
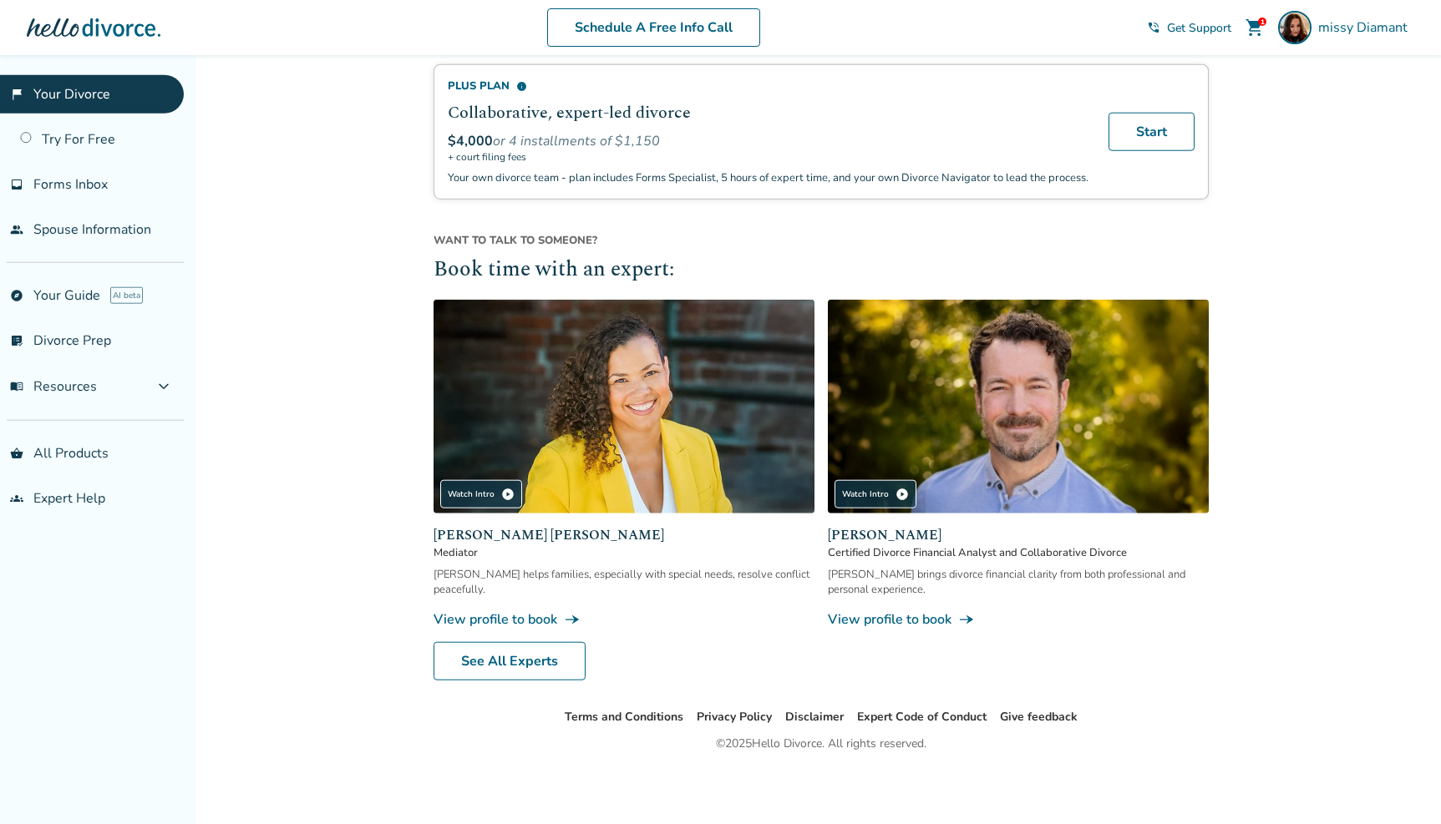
scroll to position [937, 0]
